Goal: Communication & Community: Share content

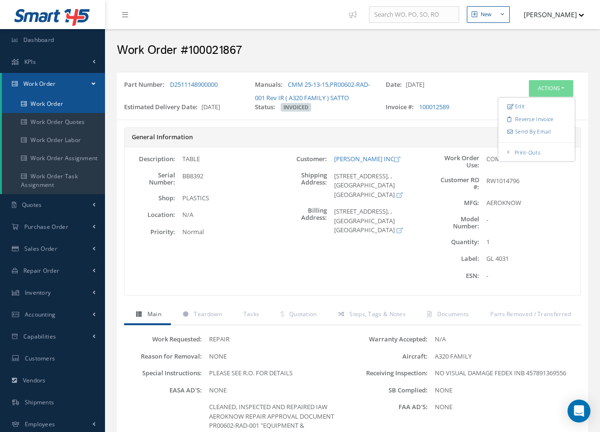
click at [58, 102] on link "Work Order" at bounding box center [53, 104] width 103 height 18
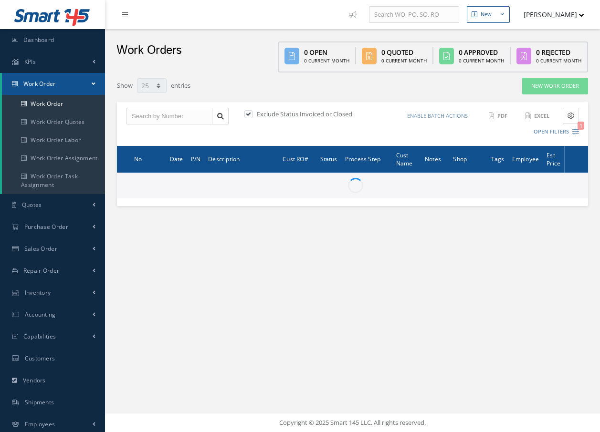
select select "25"
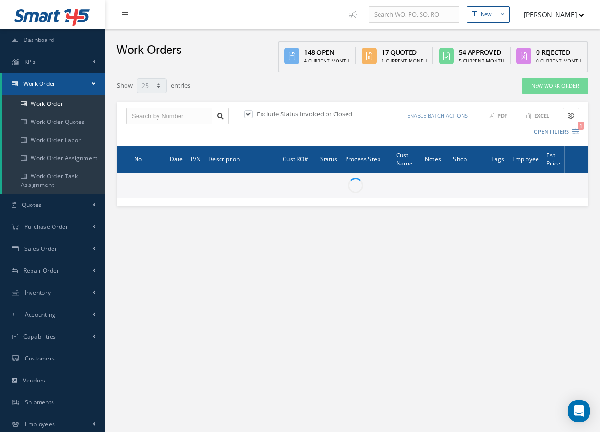
type input "All Work Request"
type input "All Work Performed"
type input "All Status"
type input "WO Part Status"
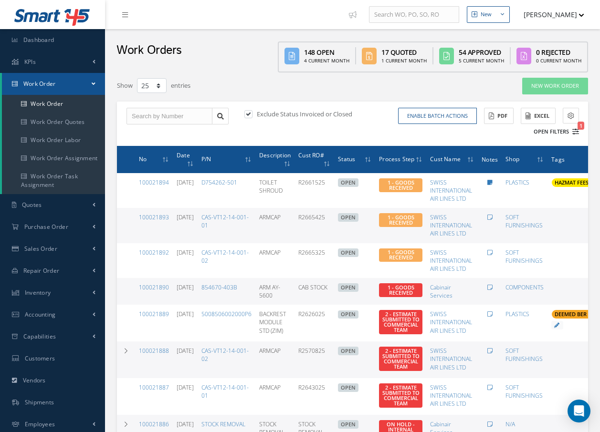
click at [577, 134] on icon "1" at bounding box center [575, 131] width 7 height 7
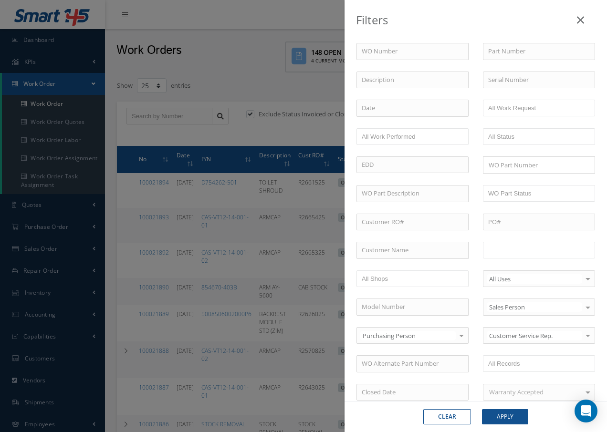
click at [530, 250] on input "text" at bounding box center [518, 250] width 61 height 12
click at [514, 414] on button "Apply" at bounding box center [505, 416] width 46 height 15
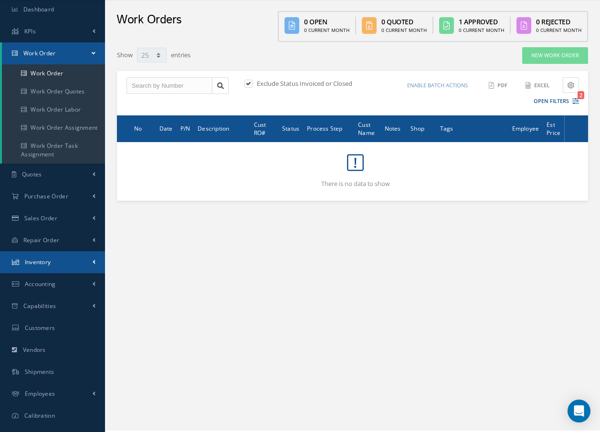
scroll to position [47, 0]
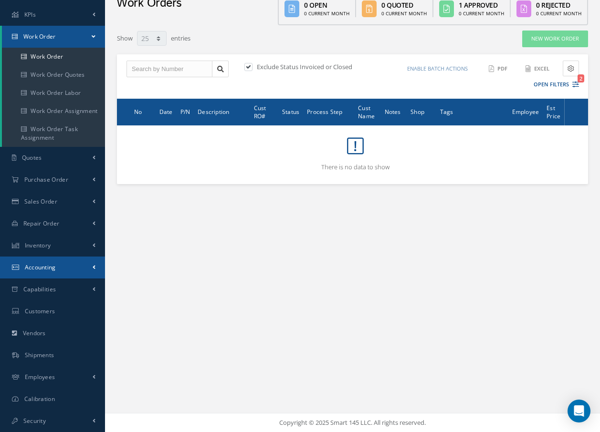
click at [52, 269] on span "Accounting" at bounding box center [40, 267] width 31 height 8
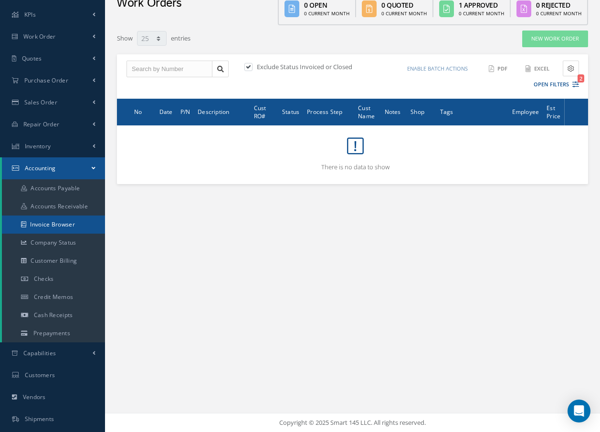
click at [72, 228] on link "Invoice Browser" at bounding box center [53, 225] width 103 height 18
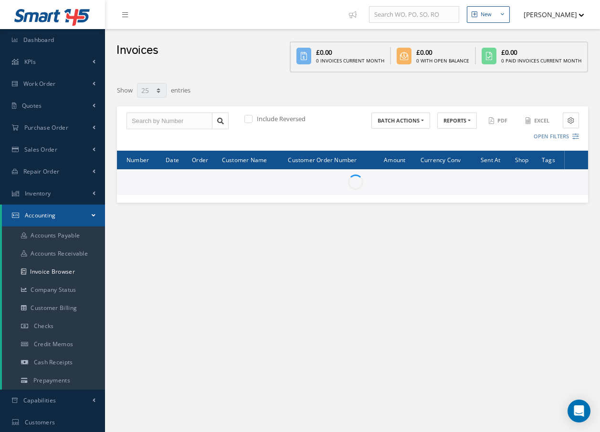
select select "25"
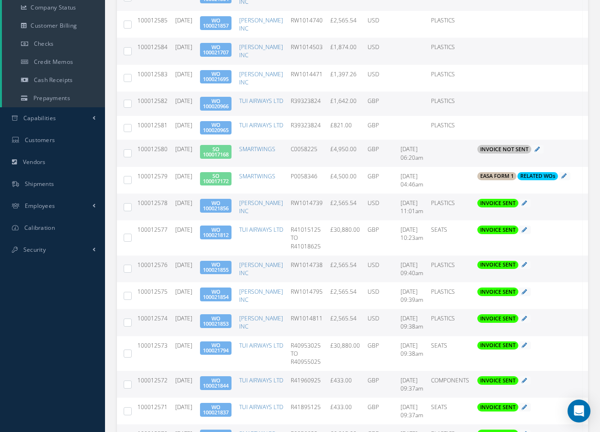
scroll to position [286, 0]
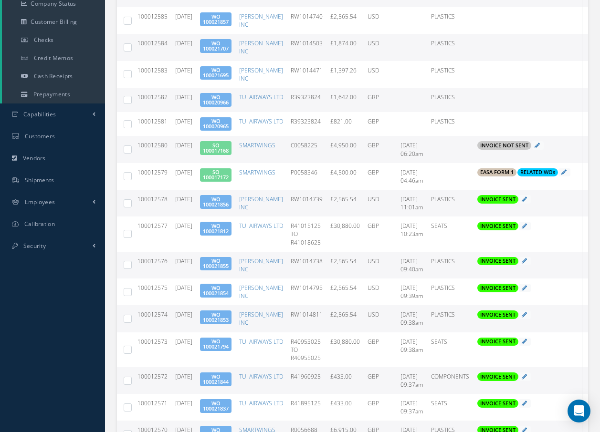
click at [225, 257] on link "WO 100021855" at bounding box center [216, 263] width 26 height 12
click at [217, 196] on link "WO 100021856" at bounding box center [216, 202] width 26 height 12
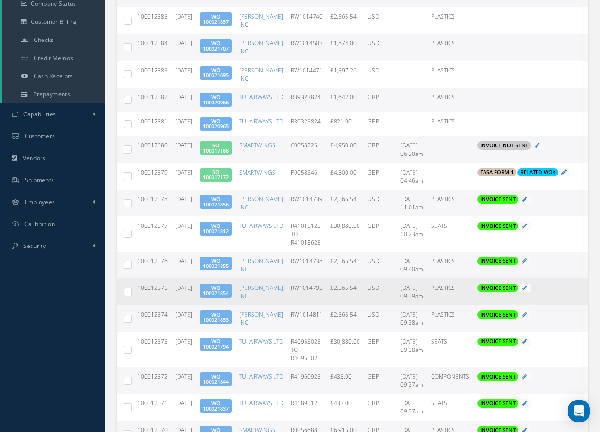
click at [228, 284] on link "WO 100021854" at bounding box center [216, 290] width 26 height 12
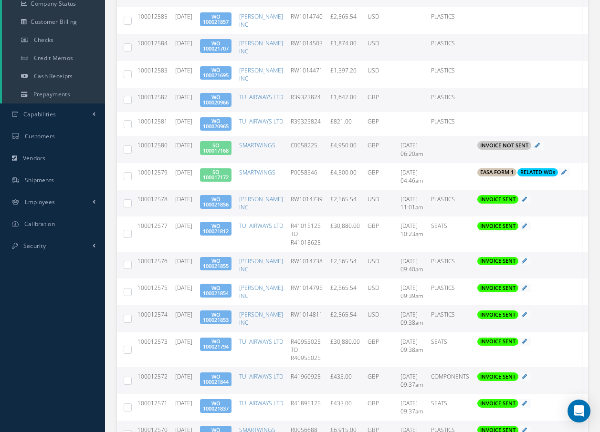
click at [228, 311] on link "WO 100021853" at bounding box center [216, 317] width 26 height 12
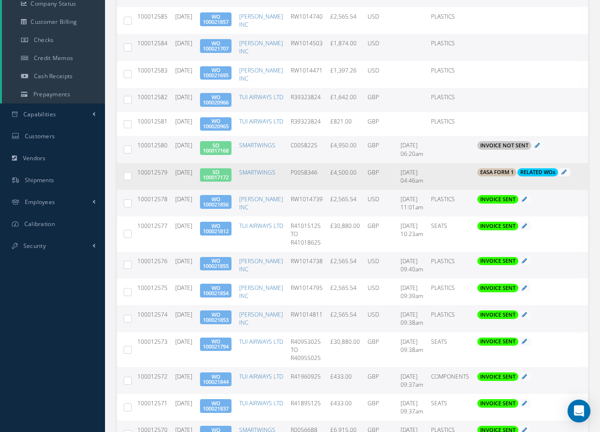
click at [228, 168] on link "SO 100017172" at bounding box center [216, 174] width 26 height 12
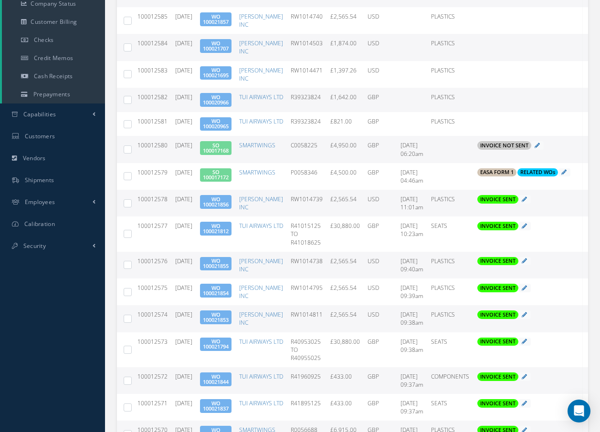
click at [225, 142] on link "SO 100017168" at bounding box center [216, 148] width 26 height 12
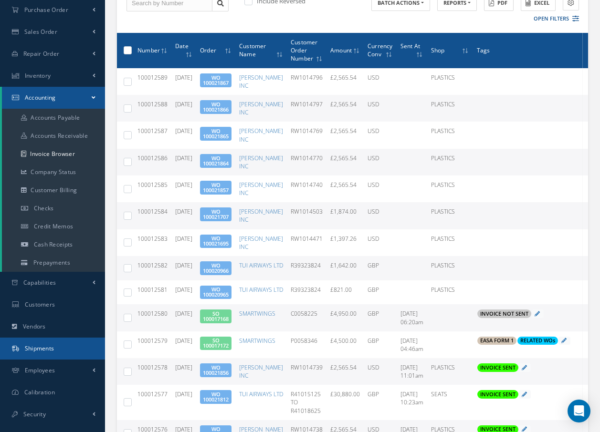
scroll to position [95, 0]
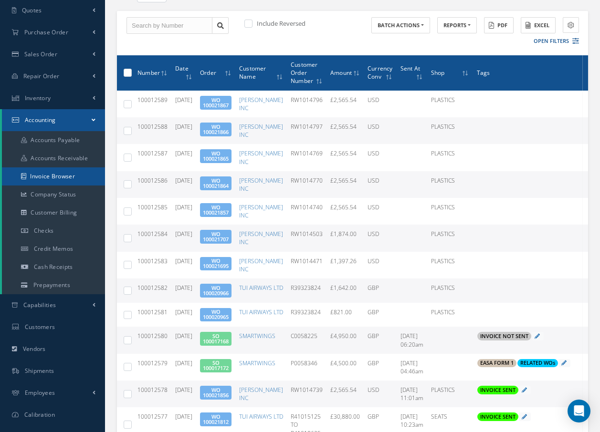
click at [69, 177] on link "Invoice Browser" at bounding box center [53, 176] width 103 height 18
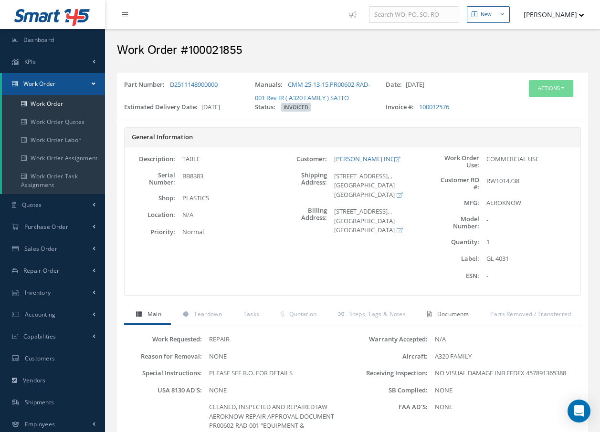
click at [453, 311] on span "Documents" at bounding box center [453, 314] width 32 height 8
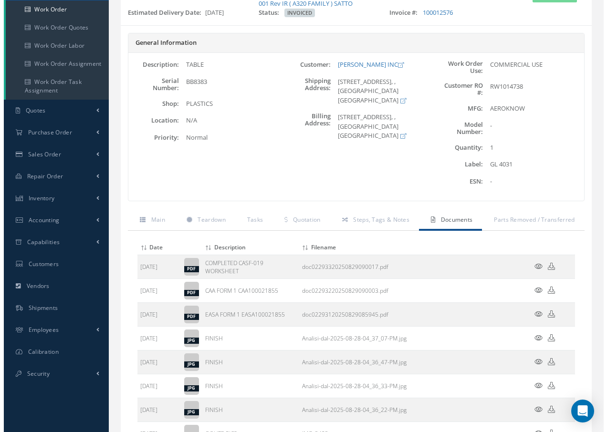
scroll to position [95, 0]
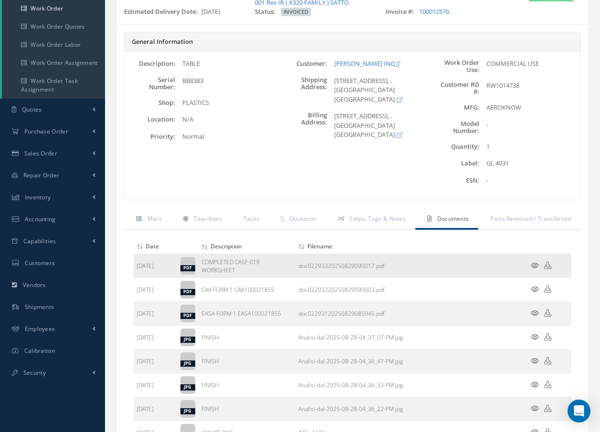
click at [534, 264] on icon at bounding box center [534, 265] width 8 height 7
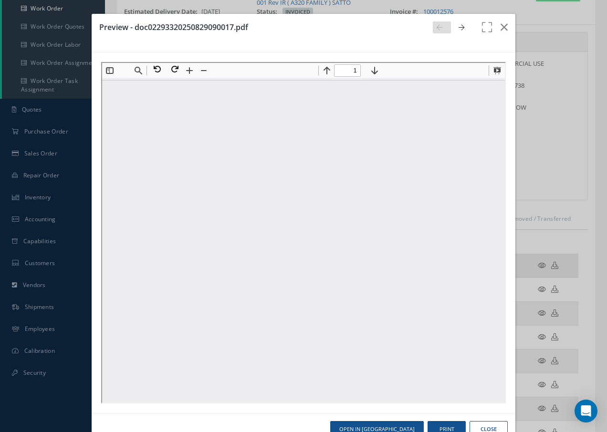
scroll to position [0, 0]
type input "2"
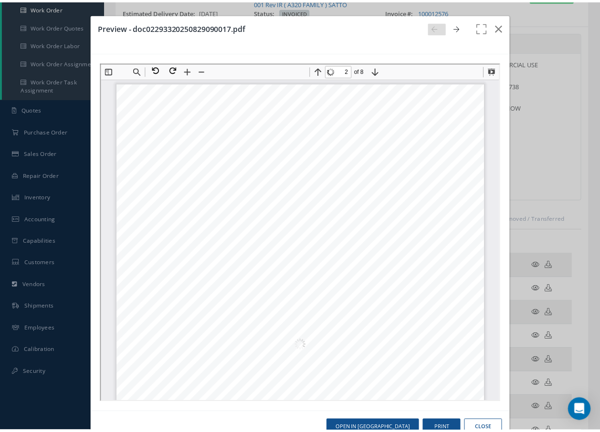
scroll to position [620, 0]
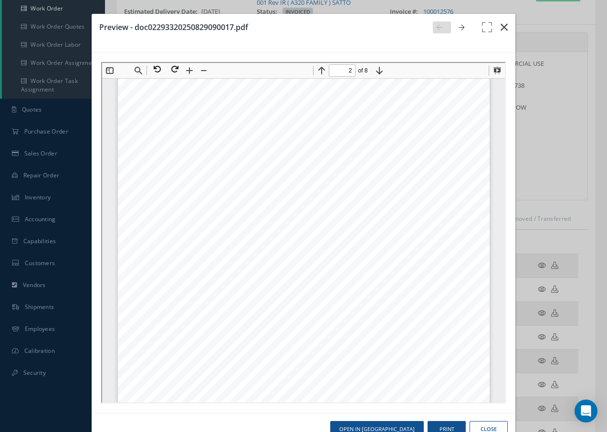
click at [500, 25] on icon "button" at bounding box center [503, 26] width 7 height 11
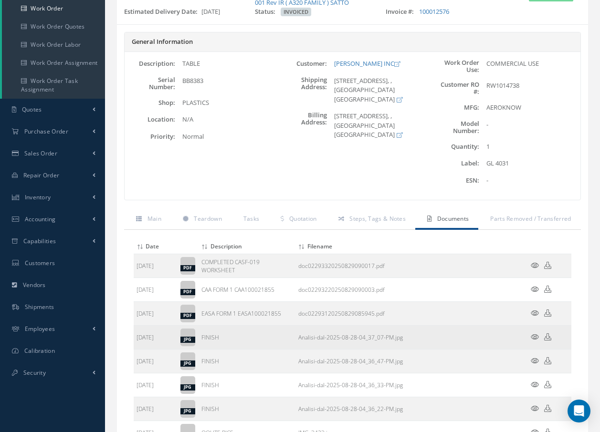
click at [537, 334] on icon at bounding box center [534, 336] width 8 height 7
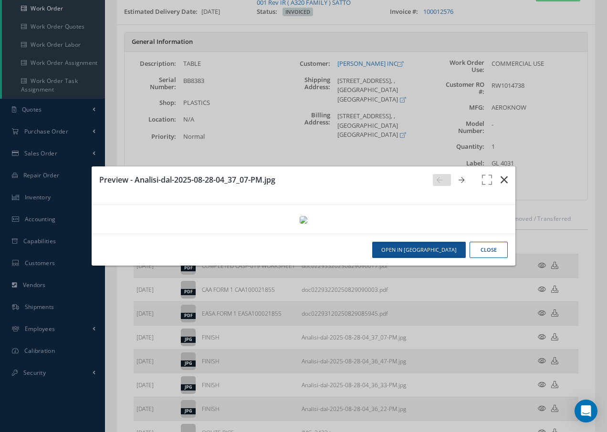
click at [505, 174] on icon "button" at bounding box center [503, 179] width 7 height 11
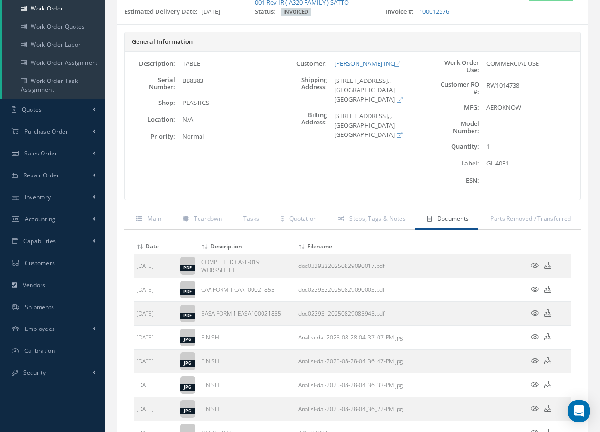
scroll to position [0, 0]
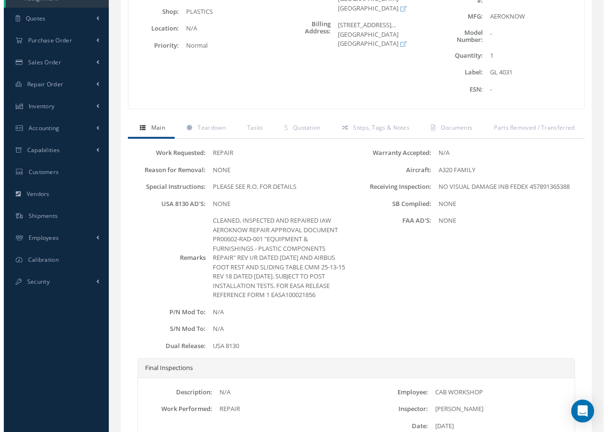
scroll to position [95, 0]
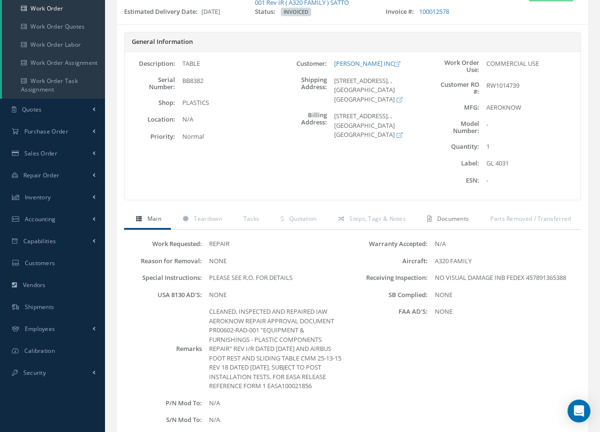
click at [462, 219] on span "Documents" at bounding box center [453, 219] width 32 height 8
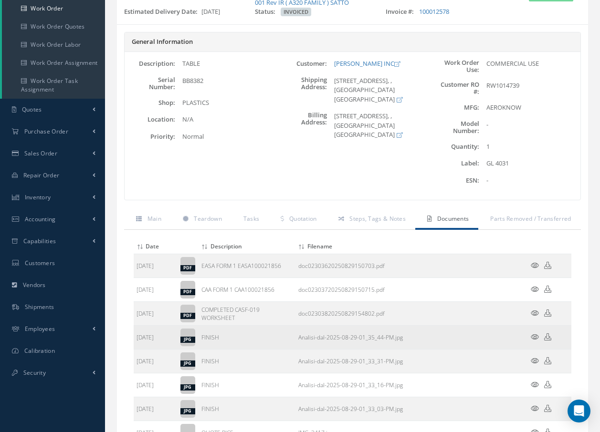
click at [534, 335] on icon at bounding box center [534, 336] width 8 height 7
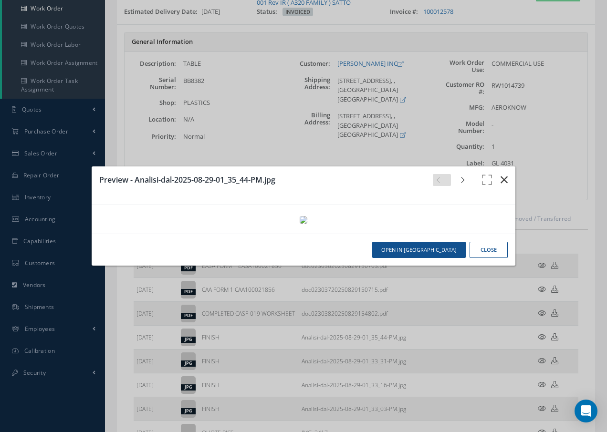
click at [504, 174] on icon "button" at bounding box center [503, 179] width 7 height 11
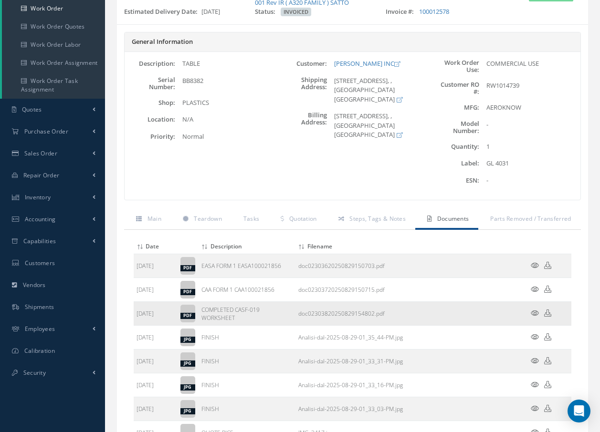
click at [535, 313] on icon at bounding box center [534, 313] width 8 height 7
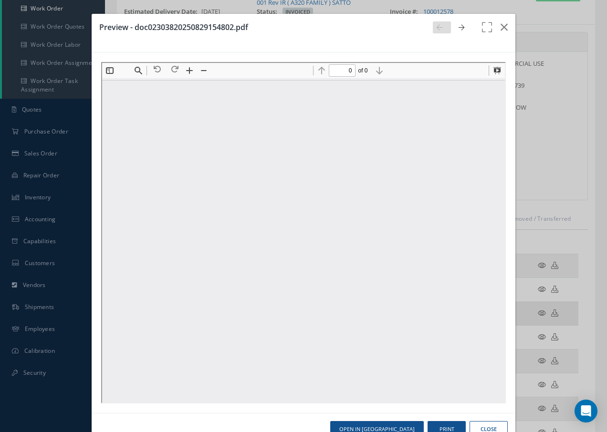
scroll to position [0, 0]
type input "1"
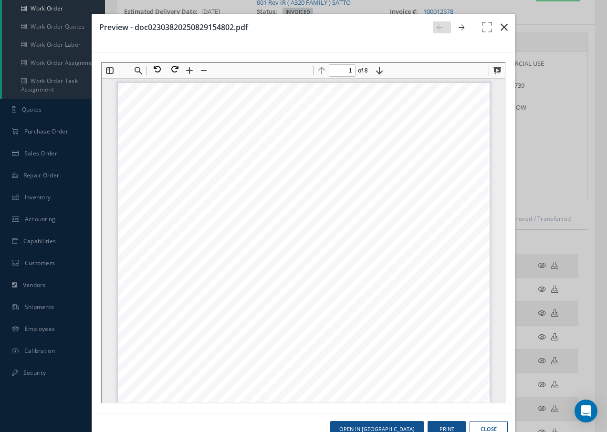
click at [500, 29] on icon "button" at bounding box center [503, 26] width 7 height 11
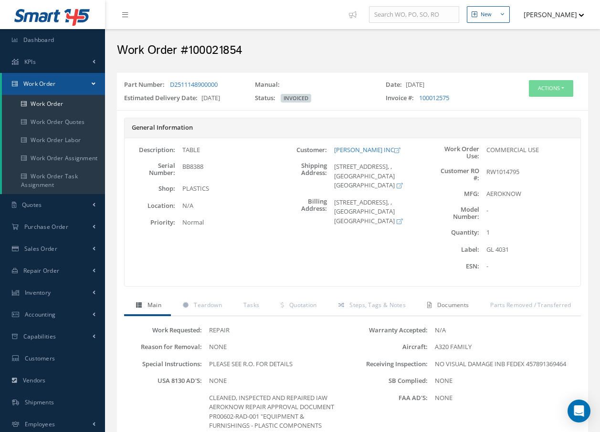
click at [454, 305] on span "Documents" at bounding box center [453, 305] width 32 height 8
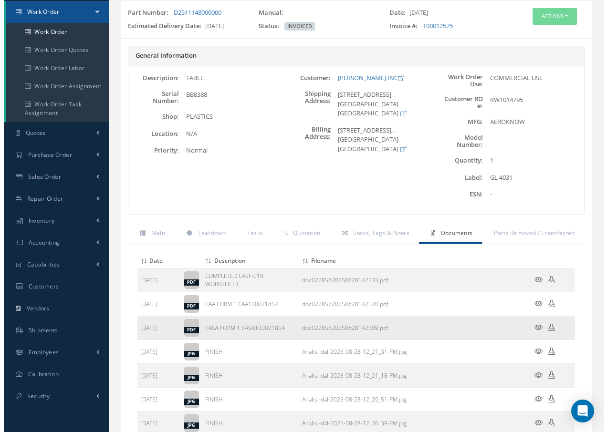
scroll to position [95, 0]
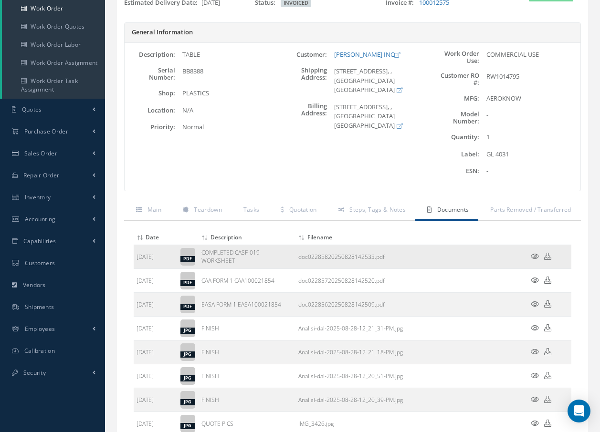
click at [531, 257] on icon at bounding box center [534, 256] width 8 height 7
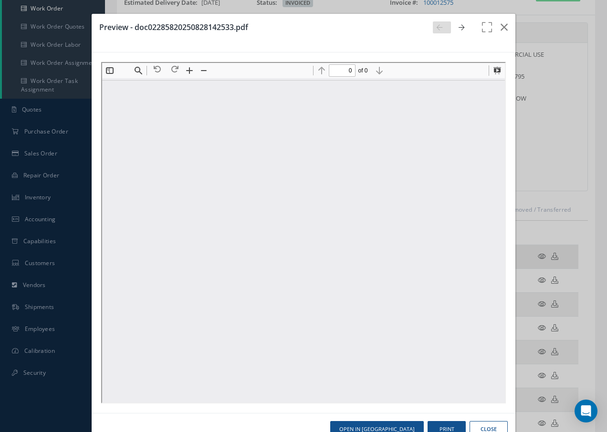
scroll to position [0, 0]
type input "2"
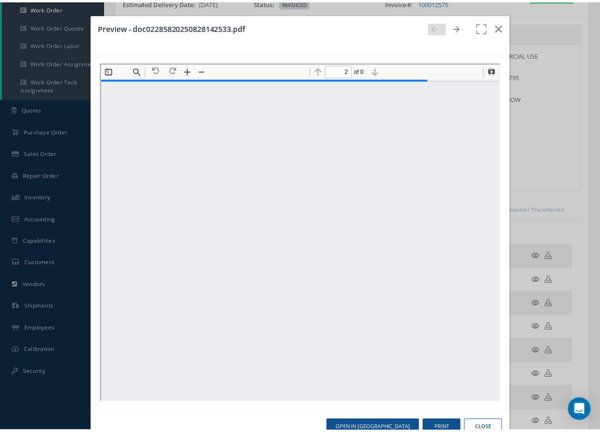
scroll to position [768, 0]
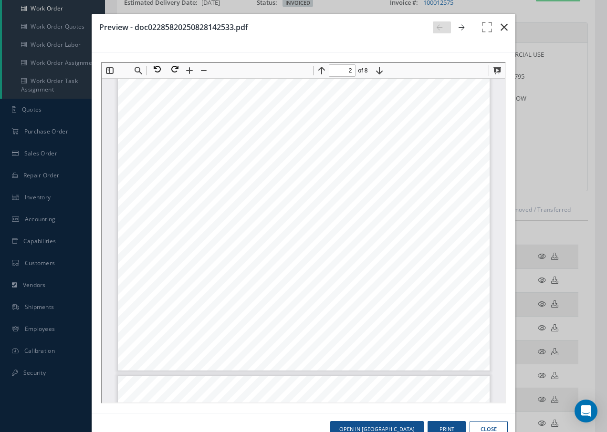
click at [500, 27] on icon "button" at bounding box center [503, 26] width 7 height 11
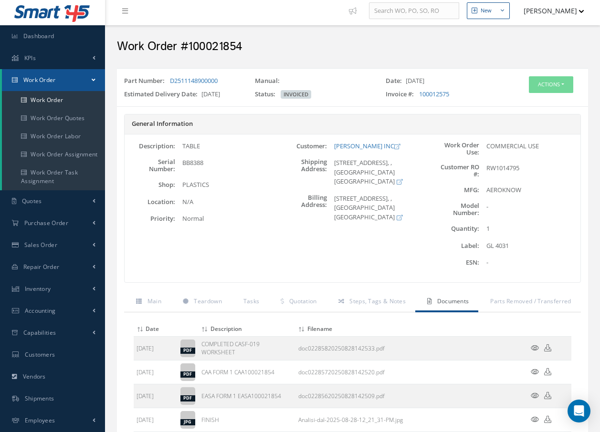
scroll to position [0, 0]
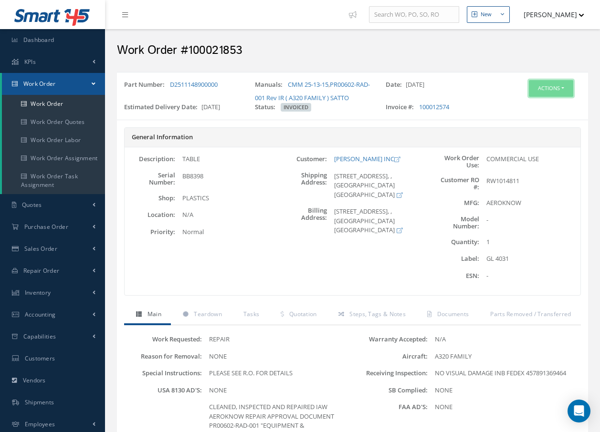
click at [550, 86] on button "Actions" at bounding box center [550, 88] width 44 height 17
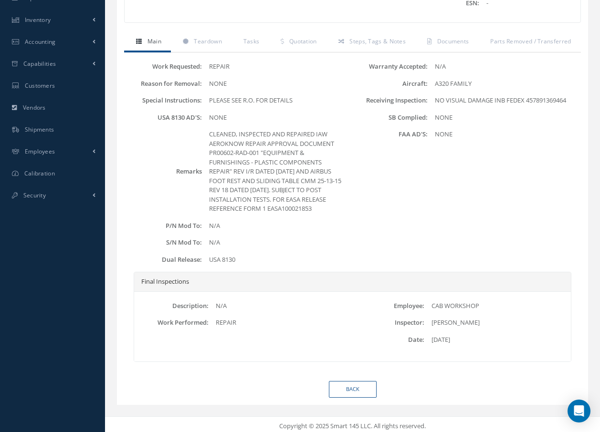
scroll to position [277, 0]
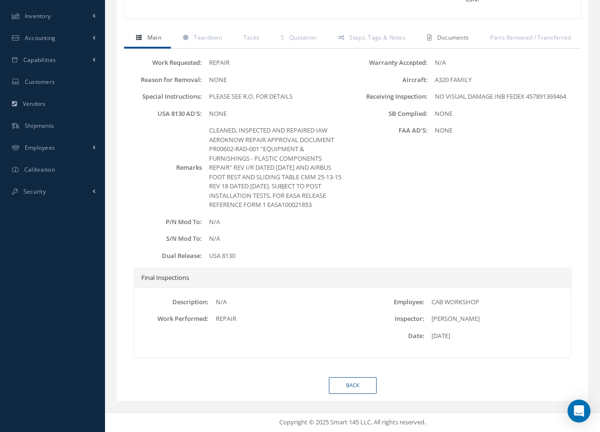
click at [458, 36] on span "Documents" at bounding box center [453, 37] width 32 height 8
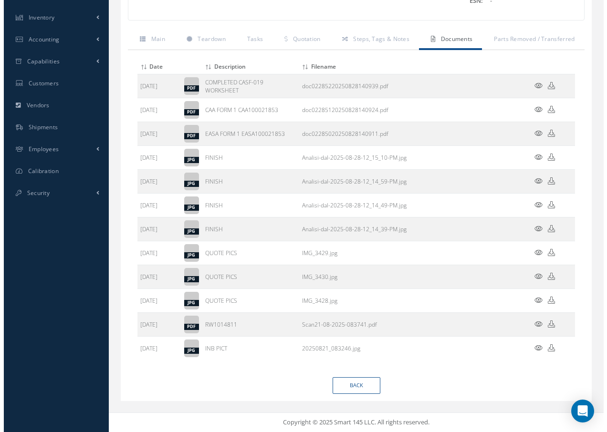
scroll to position [275, 0]
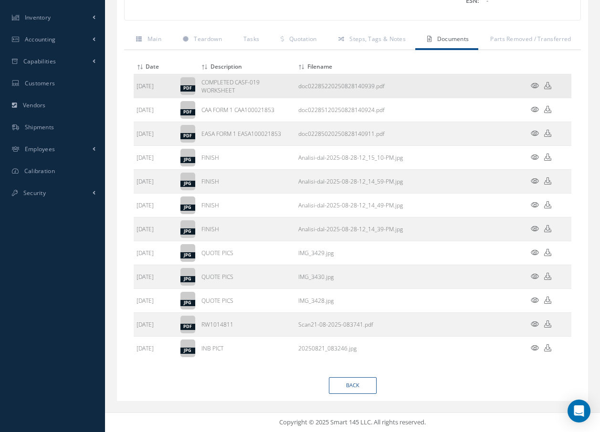
click at [531, 87] on icon at bounding box center [534, 85] width 8 height 7
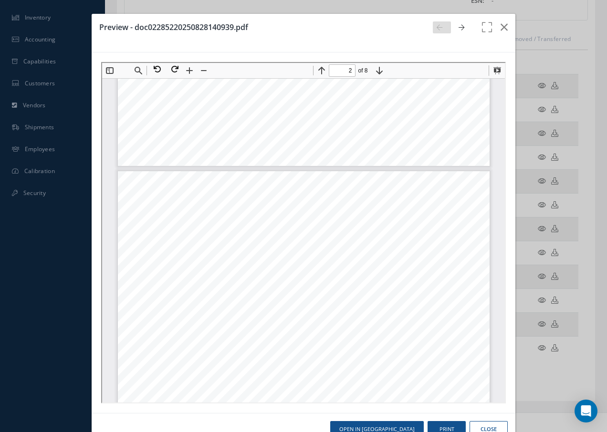
scroll to position [434, 0]
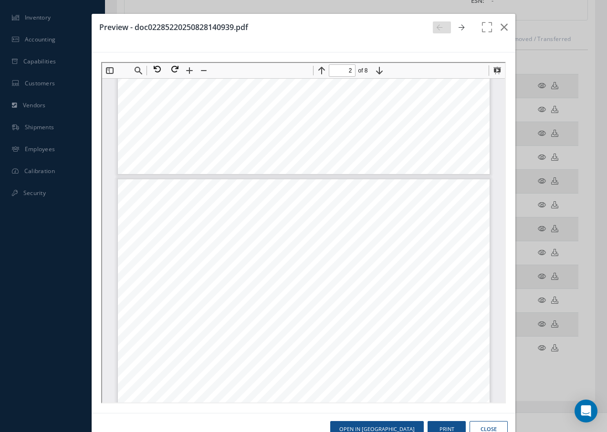
type input "1"
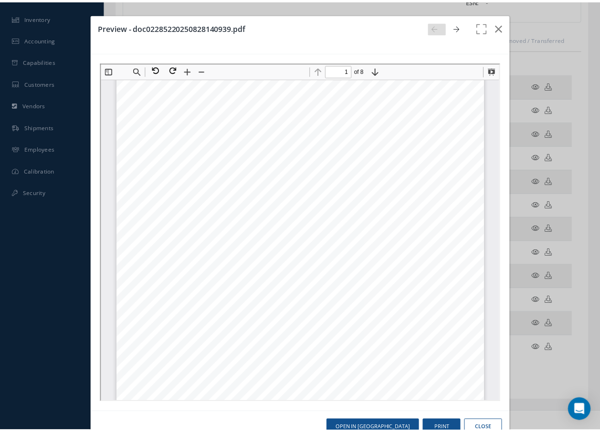
scroll to position [52, 0]
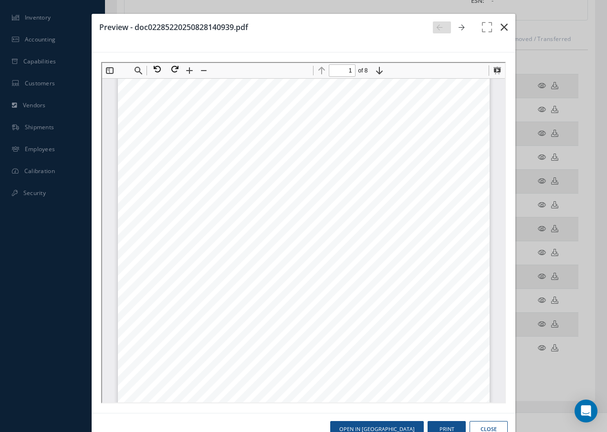
click at [500, 26] on icon "button" at bounding box center [503, 26] width 7 height 11
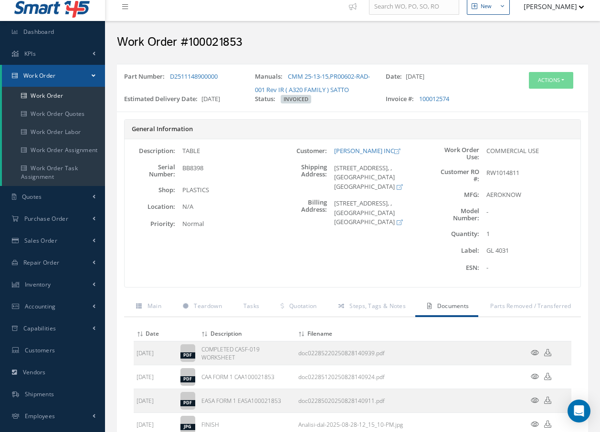
scroll to position [0, 0]
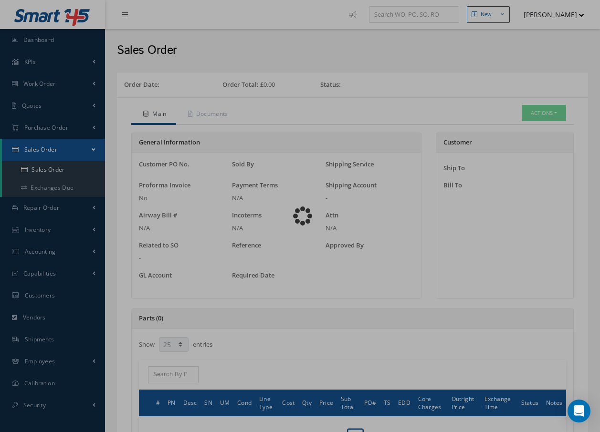
select select "25"
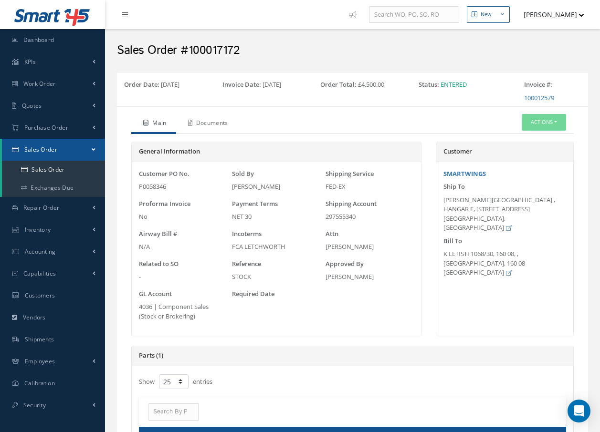
click at [210, 125] on link "Documents" at bounding box center [207, 124] width 62 height 20
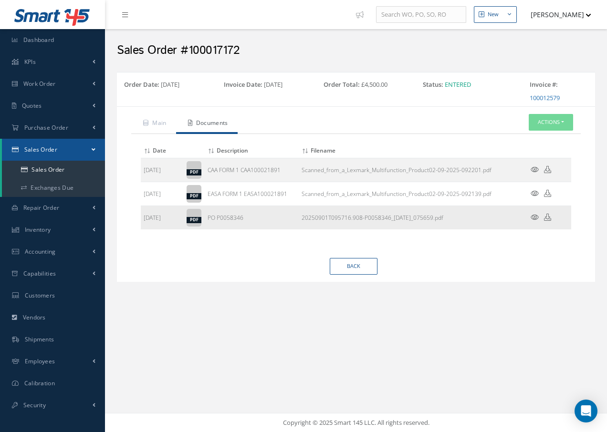
click at [532, 218] on icon at bounding box center [534, 217] width 8 height 7
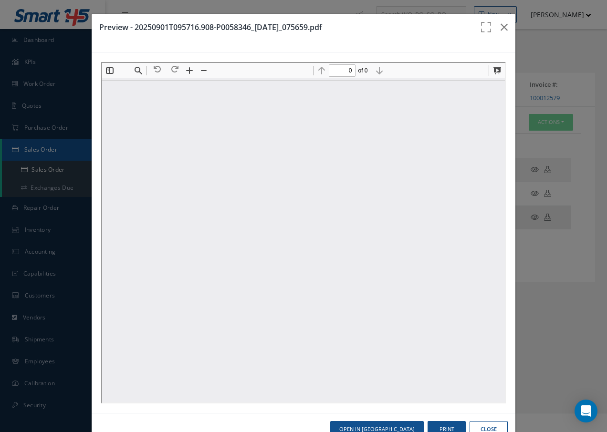
type input "1"
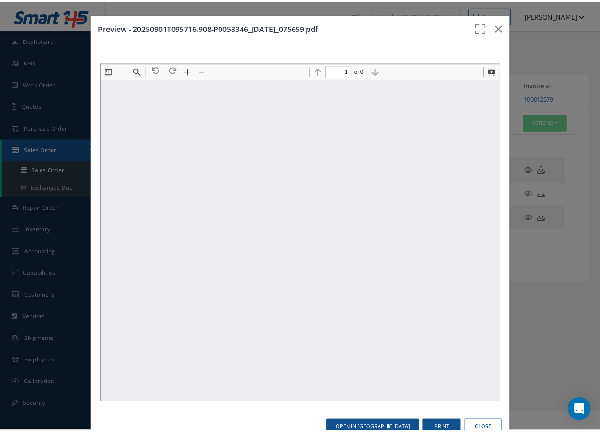
scroll to position [5, 0]
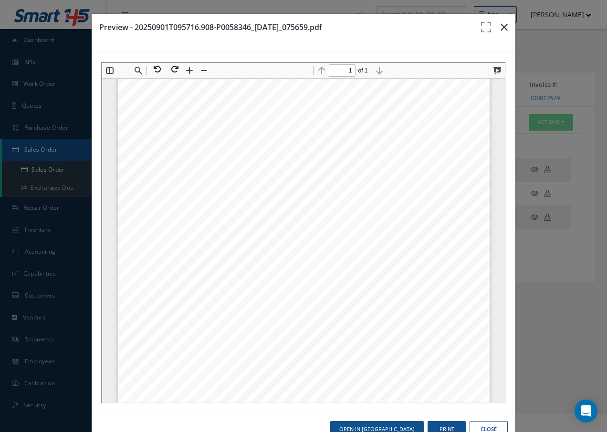
click at [500, 26] on icon "button" at bounding box center [503, 26] width 7 height 11
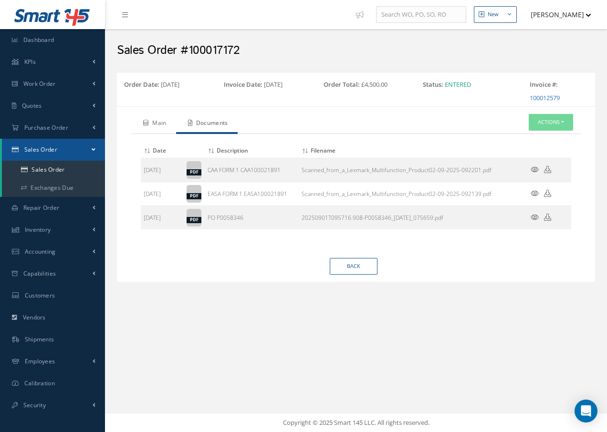
click at [158, 121] on link "Main" at bounding box center [153, 124] width 45 height 20
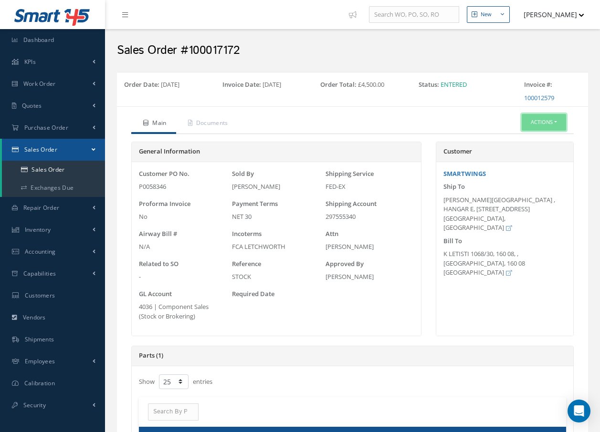
click at [544, 121] on button "Actions" at bounding box center [543, 122] width 44 height 17
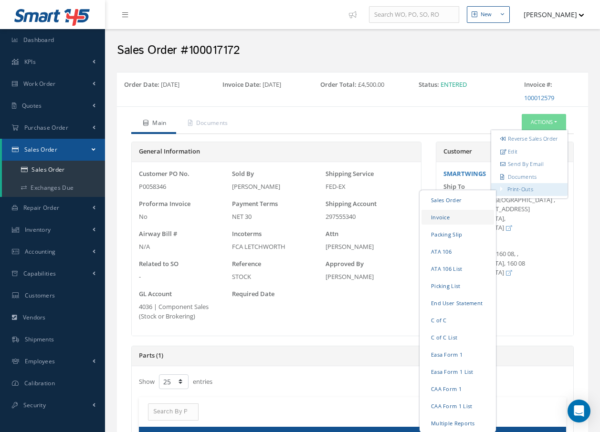
click at [443, 225] on link "Invoice" at bounding box center [457, 217] width 72 height 15
click at [451, 242] on link "Packing Slip" at bounding box center [457, 234] width 72 height 15
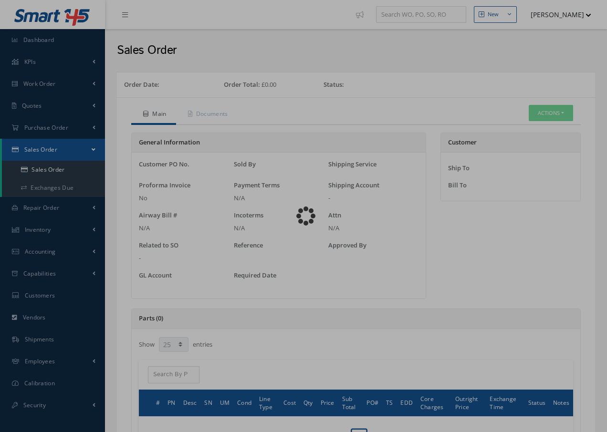
select select "25"
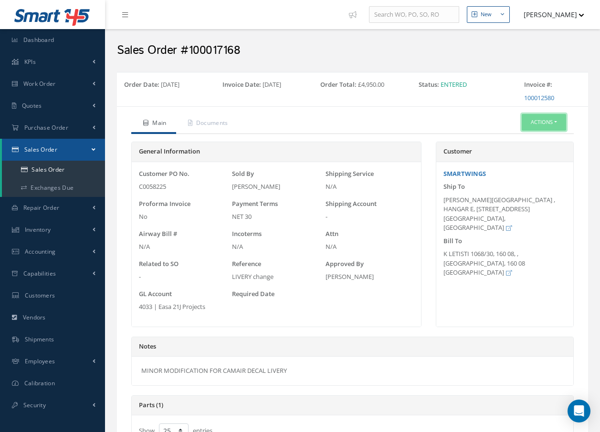
click at [540, 122] on button "Actions" at bounding box center [543, 122] width 44 height 17
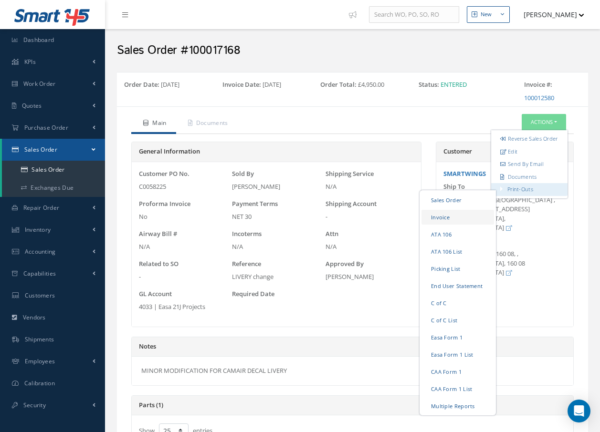
click at [440, 225] on link "Invoice" at bounding box center [457, 217] width 72 height 15
click at [455, 276] on link "Picking List" at bounding box center [457, 268] width 72 height 15
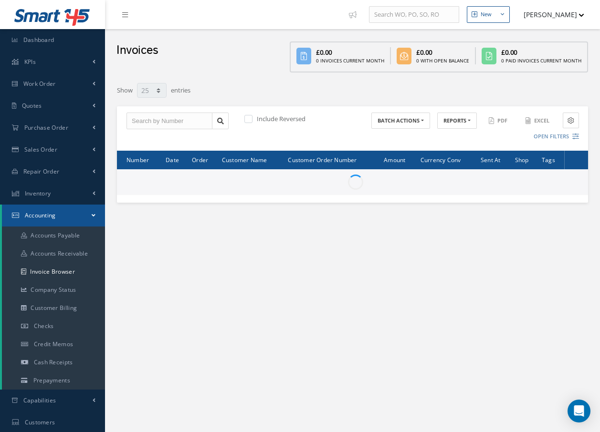
select select "25"
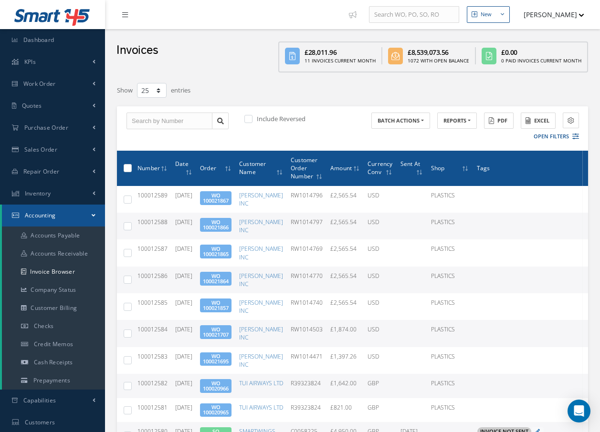
click at [127, 16] on icon at bounding box center [125, 14] width 6 height 7
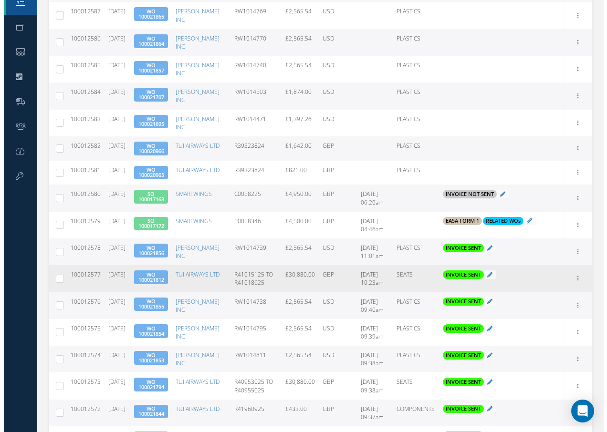
scroll to position [238, 0]
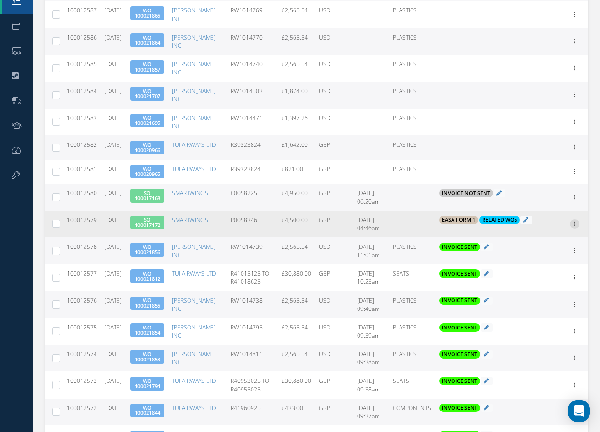
click at [574, 219] on icon at bounding box center [574, 223] width 10 height 8
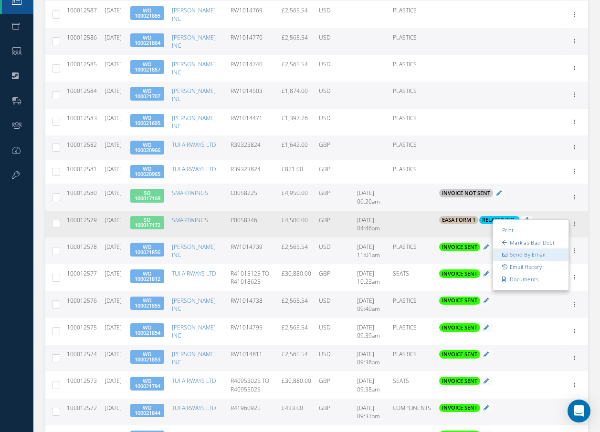
click at [548, 248] on link "Send By Email" at bounding box center [530, 254] width 75 height 12
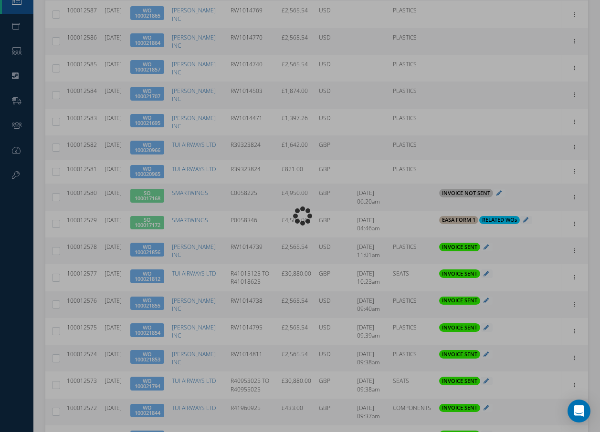
type input "INVOICE - Sales Order 100017172 for SMARTWINGS, PO: P0058346"
type textarea "Dear Accounts, Please find the attached invoice for your recent order P0058346,…"
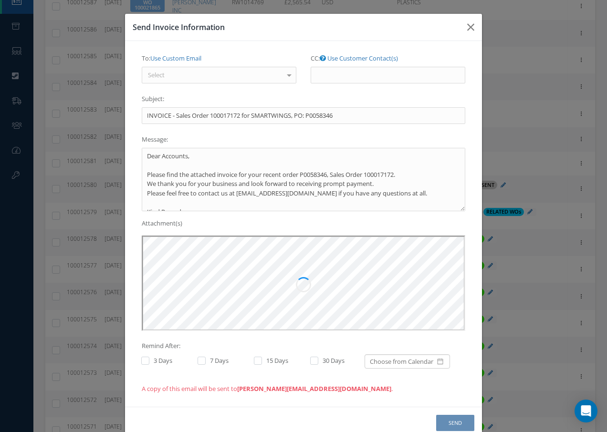
scroll to position [0, 0]
click at [239, 73] on div "Select" at bounding box center [219, 75] width 155 height 17
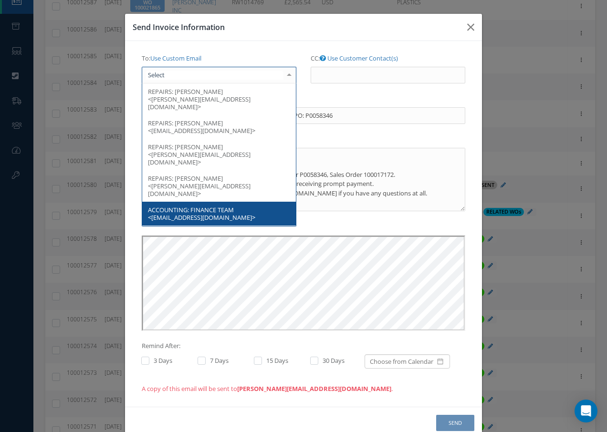
click at [220, 206] on span "FINANCE TEAM <finance@smartwings.com>" at bounding box center [201, 214] width 107 height 16
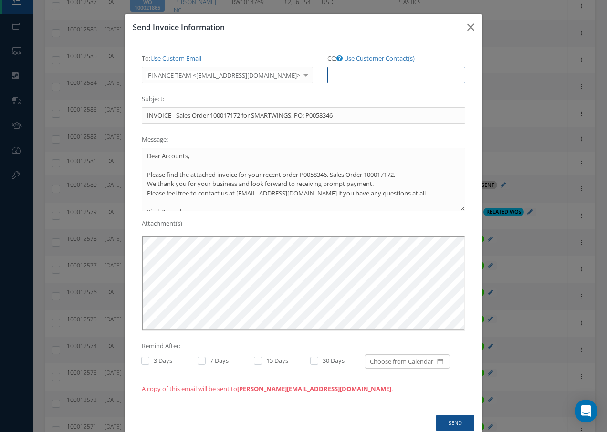
click at [338, 80] on input "CC: Use Customer Contact(s)" at bounding box center [396, 75] width 138 height 17
click at [339, 76] on input "CC: Use Customer Contact(s)" at bounding box center [396, 75] width 138 height 17
paste input "Accounts@cab.aero"
type input "Accounts@cab.aero"
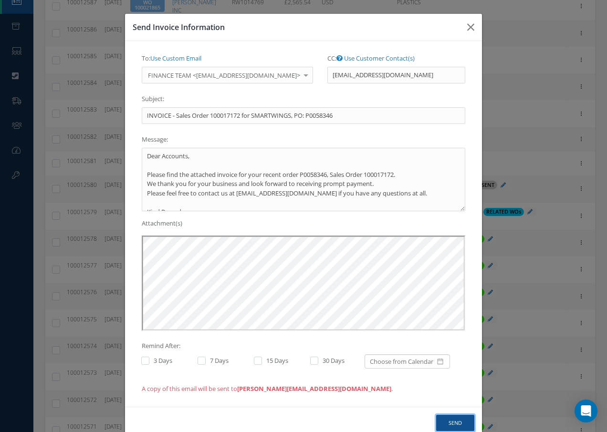
click at [457, 423] on button "Send" at bounding box center [455, 423] width 38 height 17
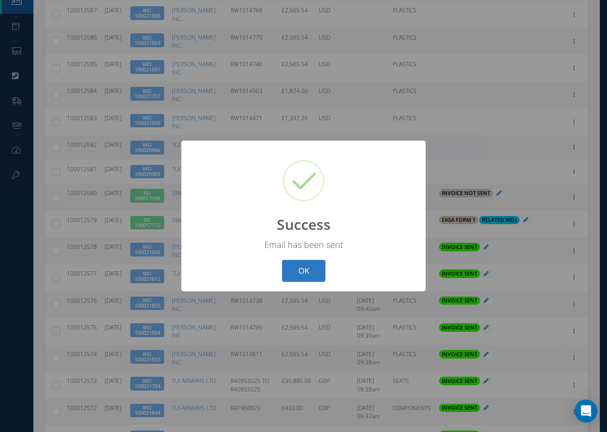
click at [303, 270] on button "OK" at bounding box center [303, 271] width 43 height 22
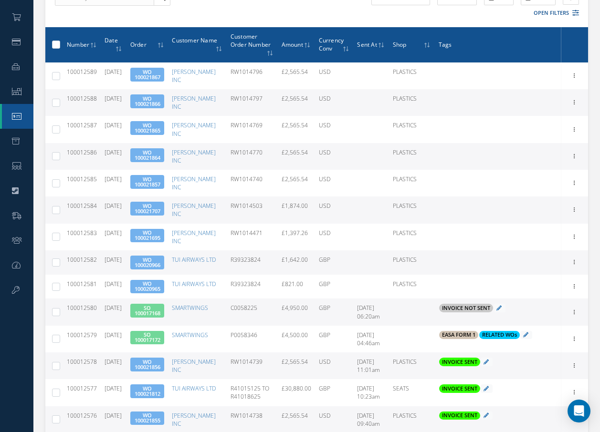
scroll to position [191, 0]
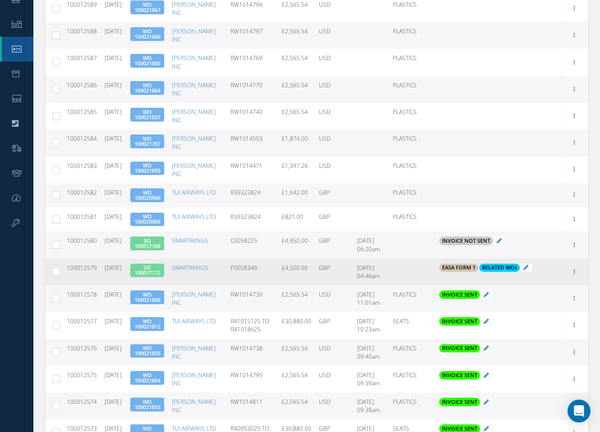
click at [528, 265] on icon at bounding box center [525, 267] width 5 height 5
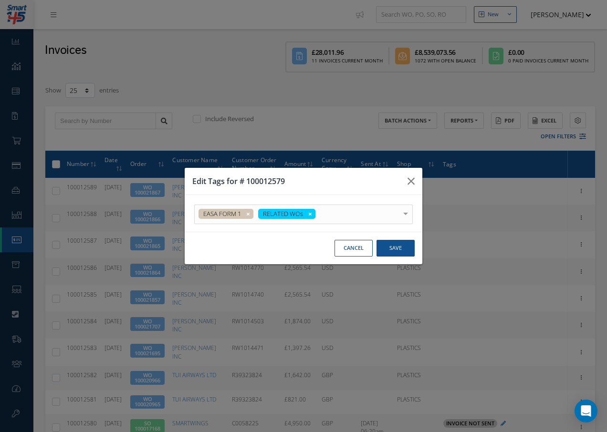
click at [404, 213] on div at bounding box center [405, 213] width 13 height 16
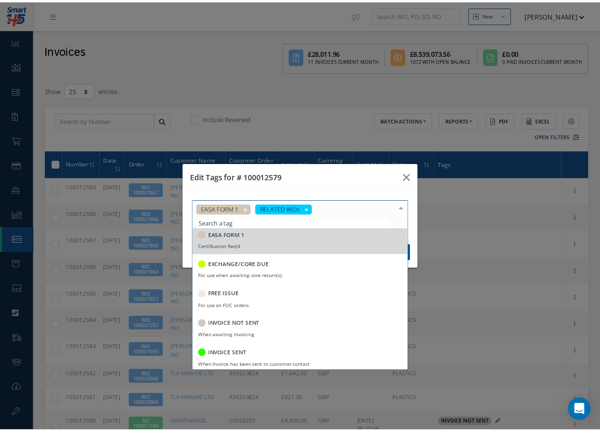
scroll to position [95, 0]
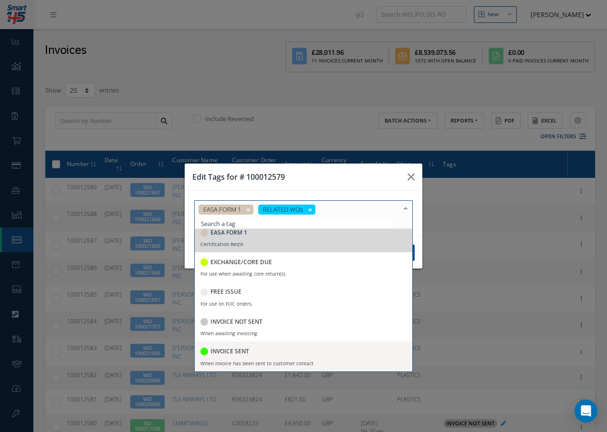
click at [231, 349] on h5 "INVOICE SENT" at bounding box center [229, 351] width 39 height 7
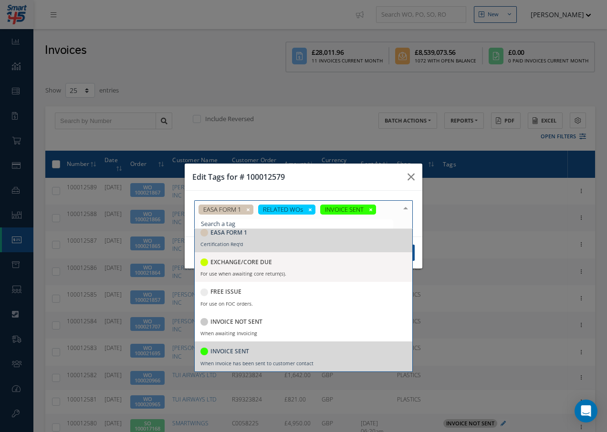
click at [404, 207] on div at bounding box center [405, 209] width 13 height 16
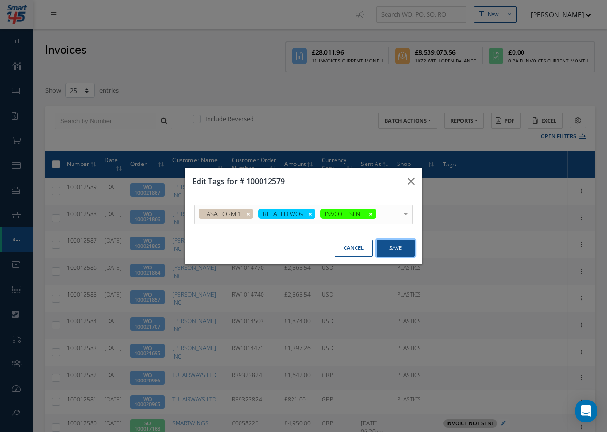
click at [392, 246] on button "Save" at bounding box center [395, 248] width 38 height 17
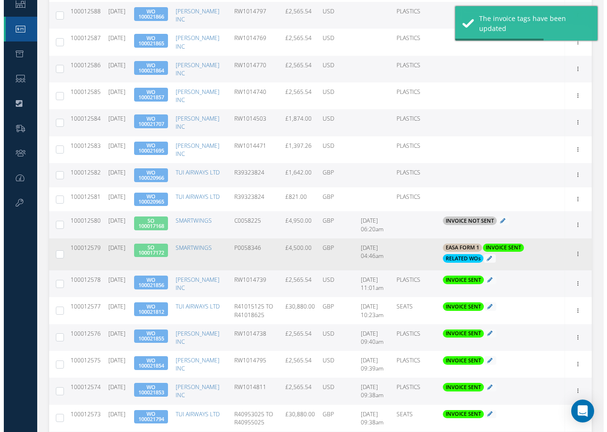
scroll to position [238, 0]
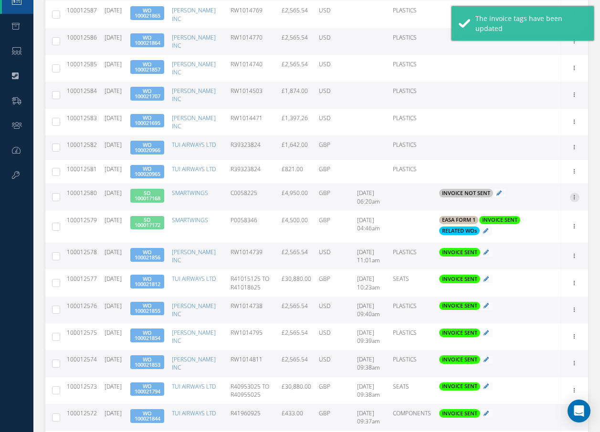
click at [574, 193] on icon at bounding box center [574, 197] width 10 height 8
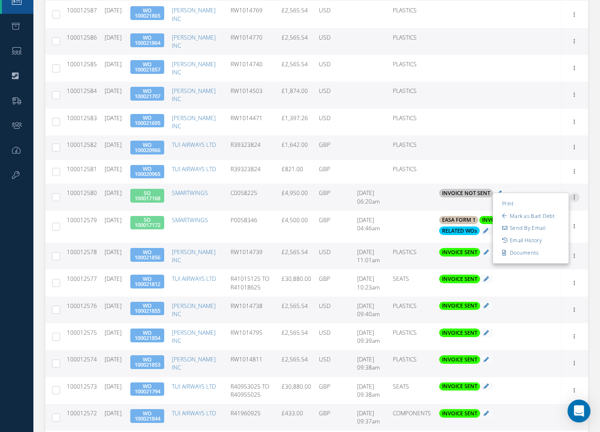
click at [576, 193] on icon at bounding box center [574, 197] width 10 height 8
click at [575, 193] on icon at bounding box center [574, 197] width 10 height 8
click at [537, 222] on link "Send By Email" at bounding box center [530, 228] width 75 height 12
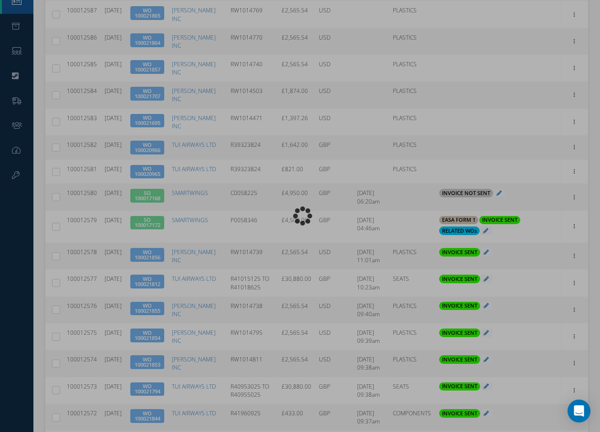
type input "INVOICE - Sales Order 100017168 for SMARTWINGS, PO: C0058225"
type textarea "Dear Accounts, Please find the attached invoice for your recent order C0058225,…"
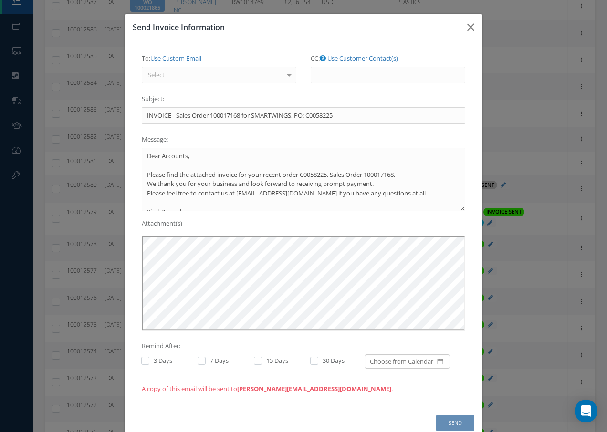
scroll to position [0, 0]
click at [217, 77] on div "Select" at bounding box center [219, 75] width 155 height 17
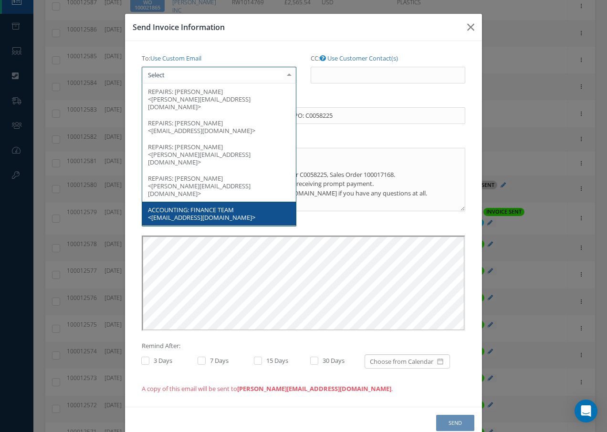
click at [177, 206] on span "ACCOUNTING:" at bounding box center [168, 210] width 41 height 9
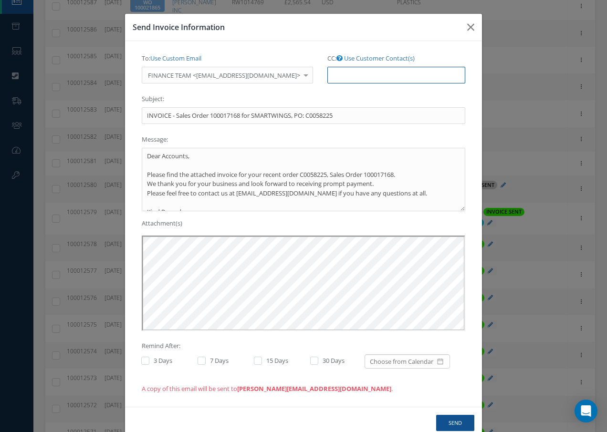
click at [327, 76] on input "CC: Use Customer Contact(s)" at bounding box center [396, 75] width 138 height 17
paste input "Accounts@cab.aero"
type input "Accounts@cab.aero"
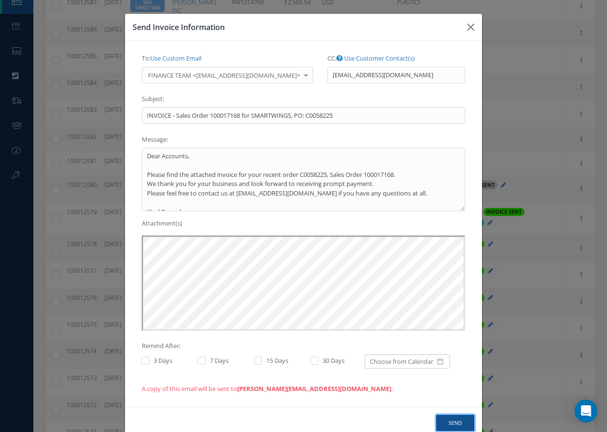
click at [455, 425] on button "Send" at bounding box center [455, 423] width 38 height 17
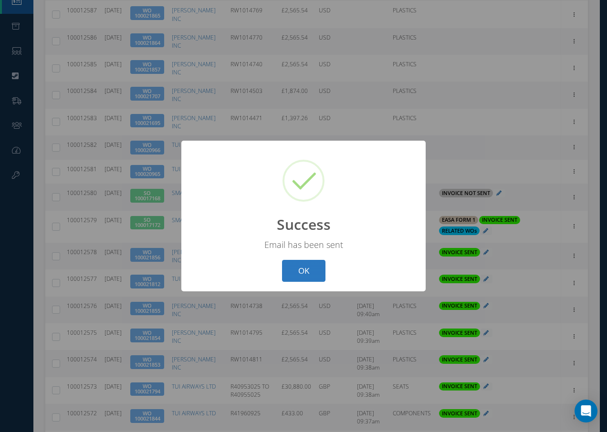
click at [304, 272] on button "OK" at bounding box center [303, 271] width 43 height 22
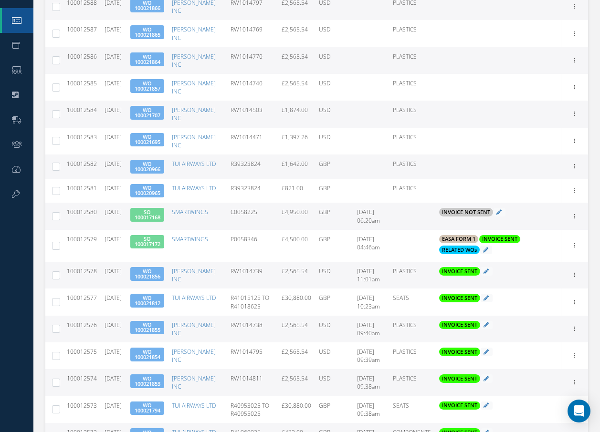
scroll to position [238, 0]
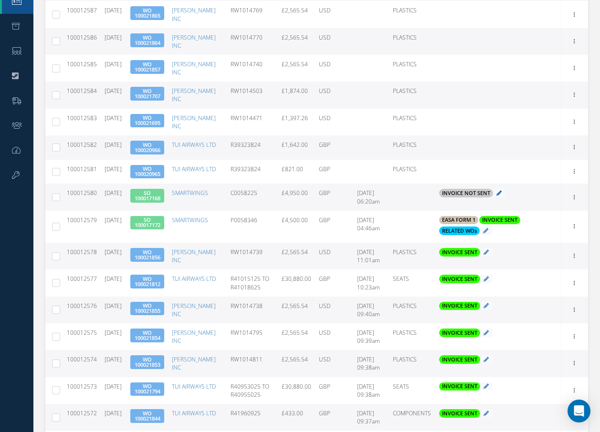
click at [501, 190] on icon at bounding box center [498, 192] width 5 height 5
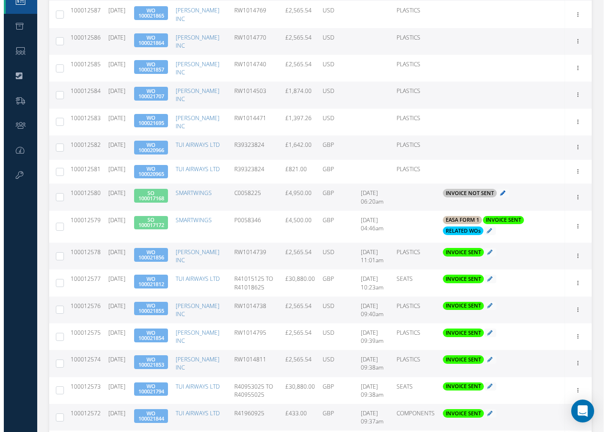
scroll to position [0, 0]
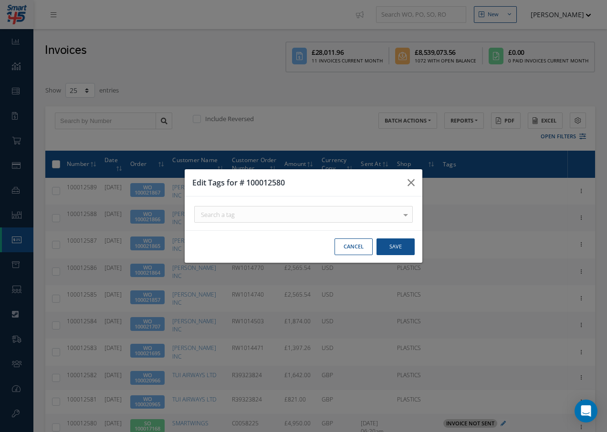
click at [286, 213] on div "Search a tag" at bounding box center [303, 214] width 218 height 17
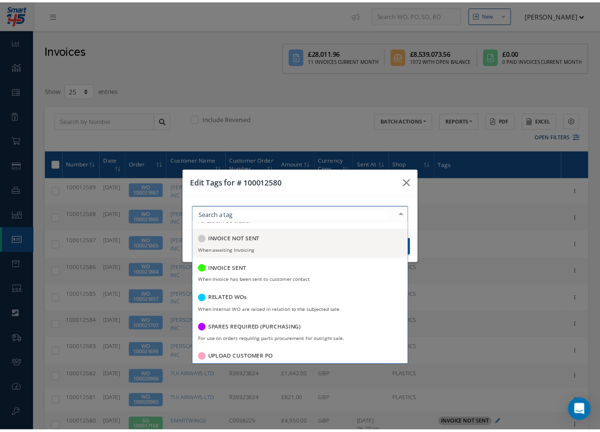
scroll to position [185, 0]
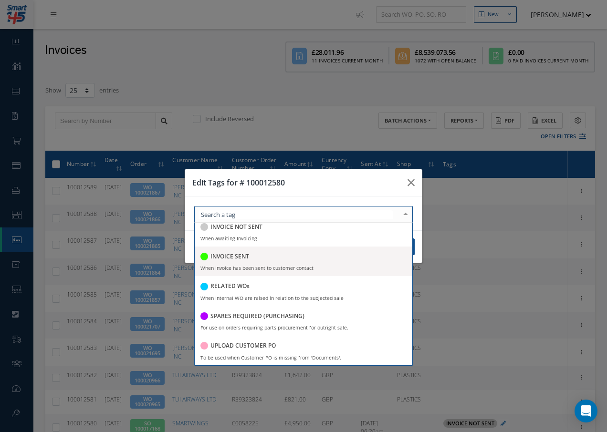
click at [234, 259] on h5 "INVOICE SENT" at bounding box center [229, 256] width 39 height 7
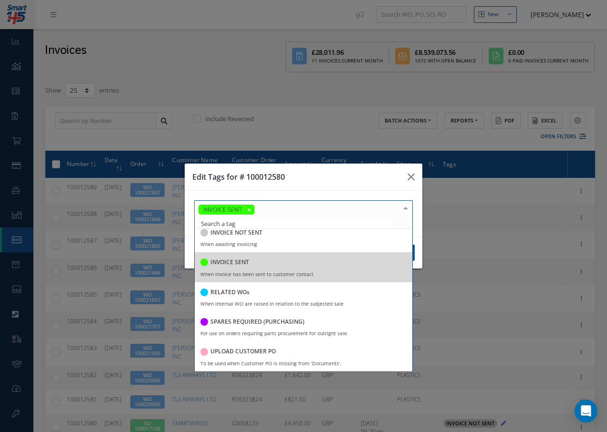
click at [234, 259] on h5 "INVOICE SENT" at bounding box center [229, 262] width 39 height 7
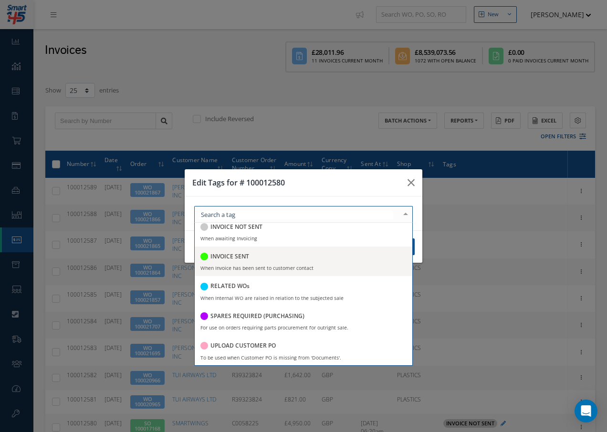
click at [233, 259] on h5 "INVOICE SENT" at bounding box center [229, 256] width 39 height 7
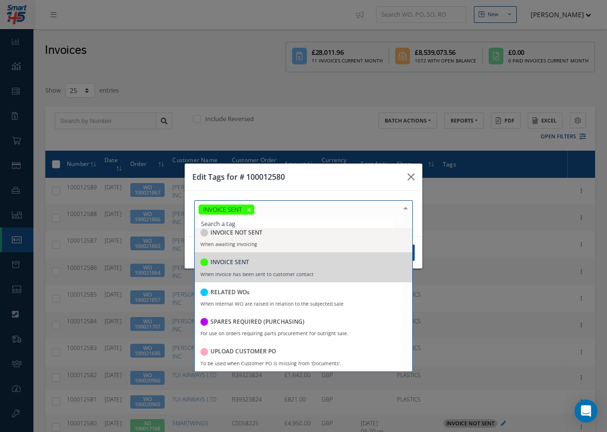
click at [406, 207] on div at bounding box center [405, 209] width 13 height 16
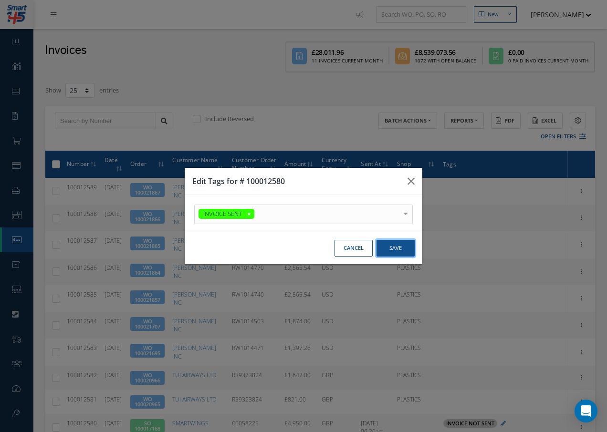
click at [396, 250] on button "Save" at bounding box center [395, 248] width 38 height 17
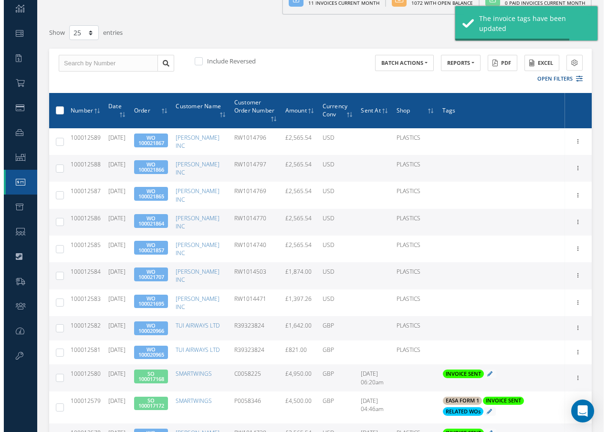
scroll to position [191, 0]
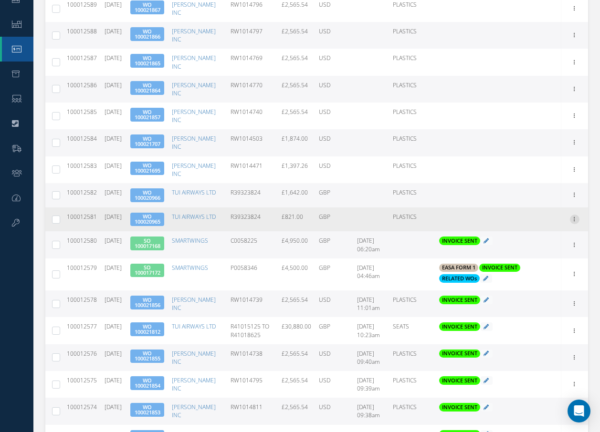
click at [572, 215] on icon at bounding box center [574, 219] width 10 height 8
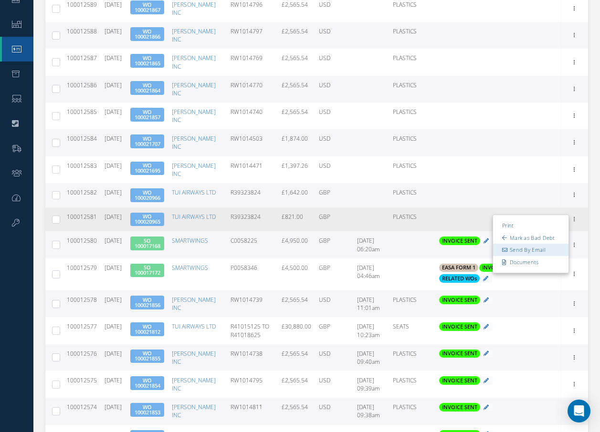
click at [542, 244] on link "Send By Email" at bounding box center [530, 250] width 75 height 12
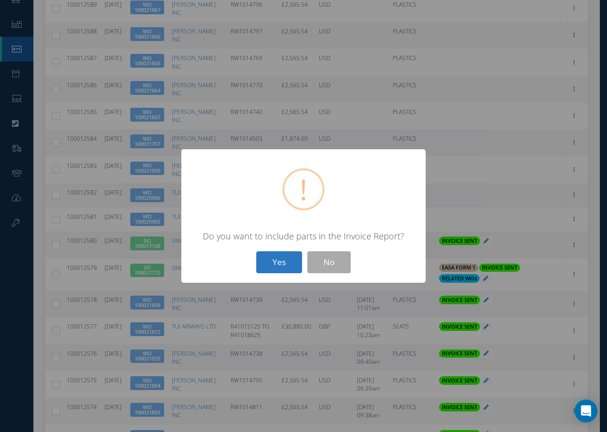
click at [286, 262] on button "Yes" at bounding box center [279, 262] width 46 height 22
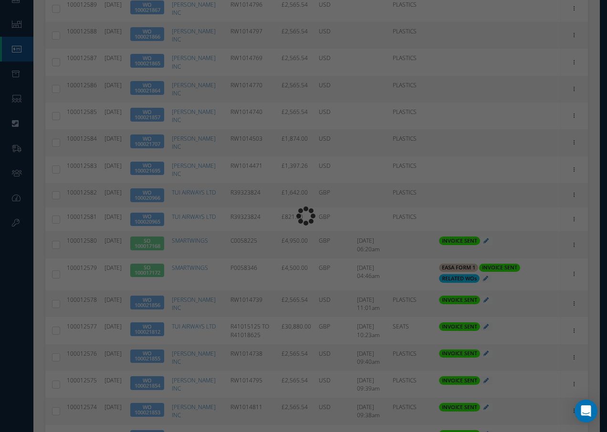
type input "INVOICE - Work Order 100020965 for TUI AIRWAYS LTD, PO: R39323824"
type textarea "Dear Accounts, Please find the attached invoice for your recent order R39323824…"
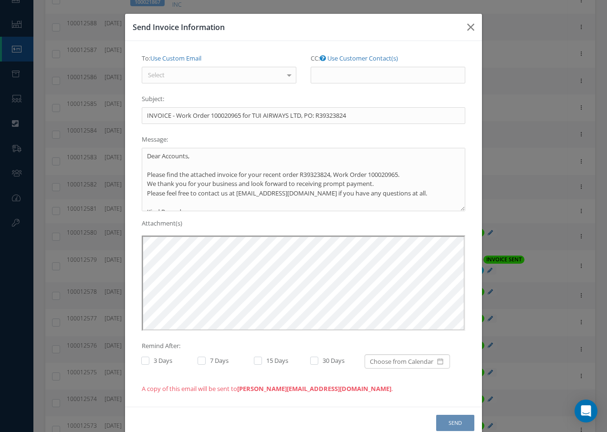
scroll to position [0, 0]
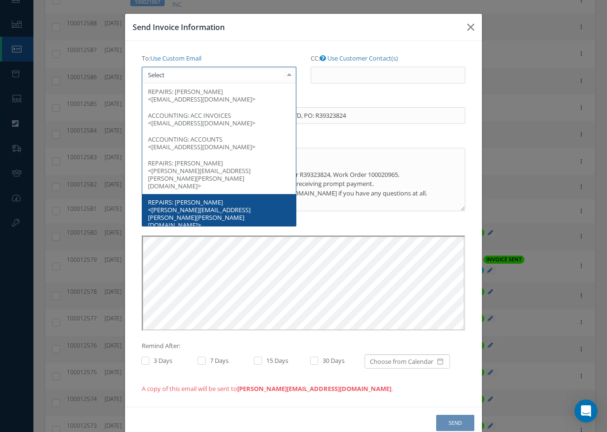
click at [239, 80] on div at bounding box center [219, 75] width 155 height 17
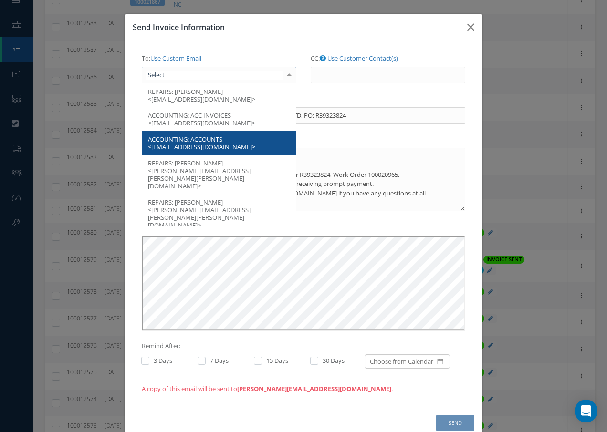
click at [197, 140] on span "ACCOUNTS <APInvoices@tui.co.uk>" at bounding box center [201, 143] width 107 height 16
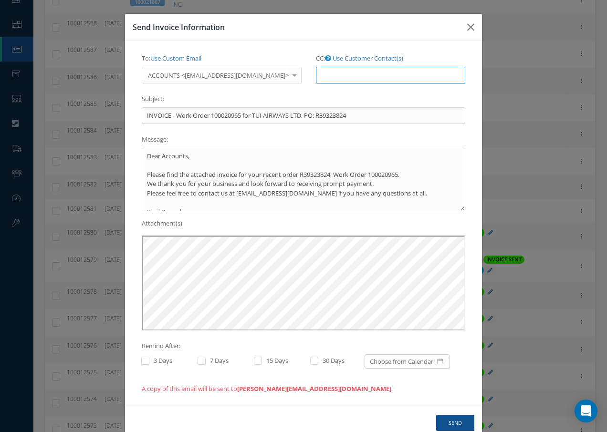
click at [316, 72] on input "CC: Use Customer Contact(s)" at bounding box center [390, 75] width 149 height 17
paste input "Accounts@cab.aero"
type input "Accounts@cab.aero"
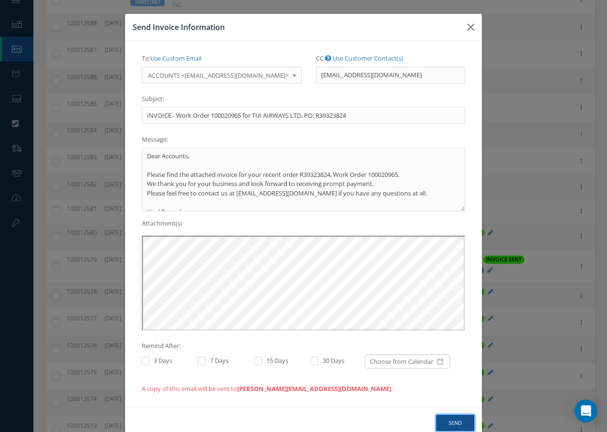
click at [445, 417] on button "Send" at bounding box center [455, 423] width 38 height 17
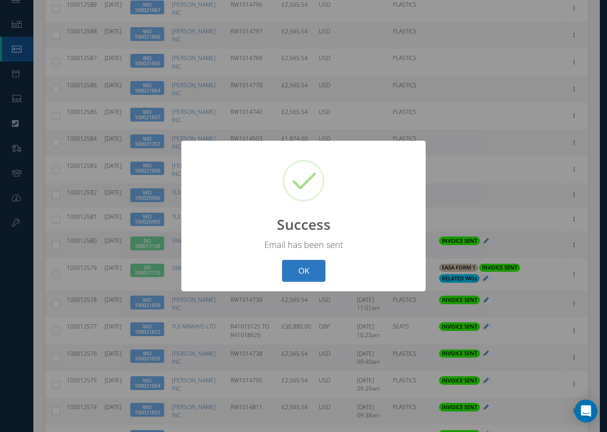
click at [304, 277] on button "OK" at bounding box center [303, 271] width 43 height 22
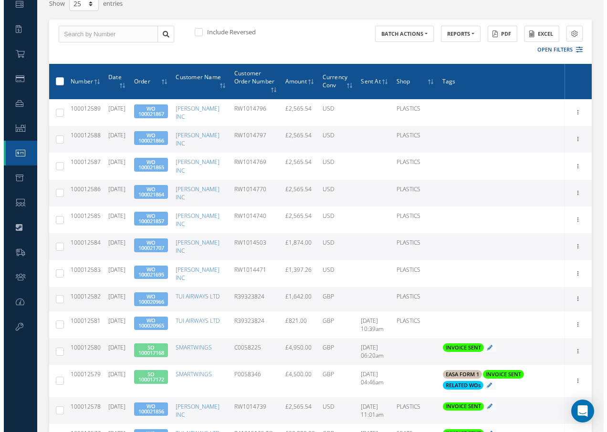
scroll to position [95, 0]
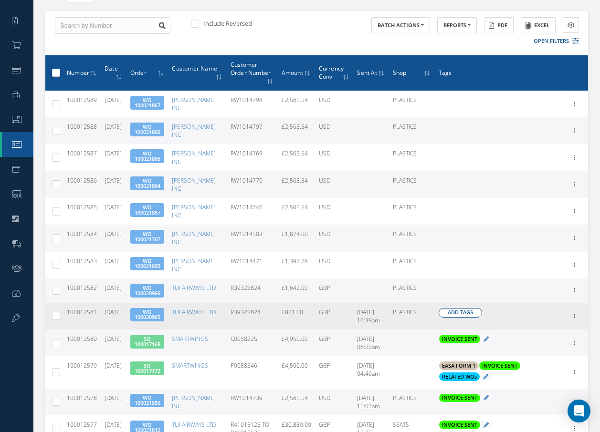
click at [466, 309] on span "Add Tags" at bounding box center [459, 313] width 25 height 8
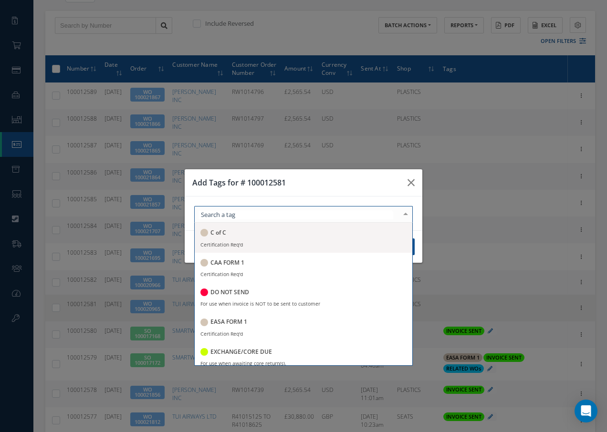
click at [300, 213] on div at bounding box center [303, 214] width 218 height 17
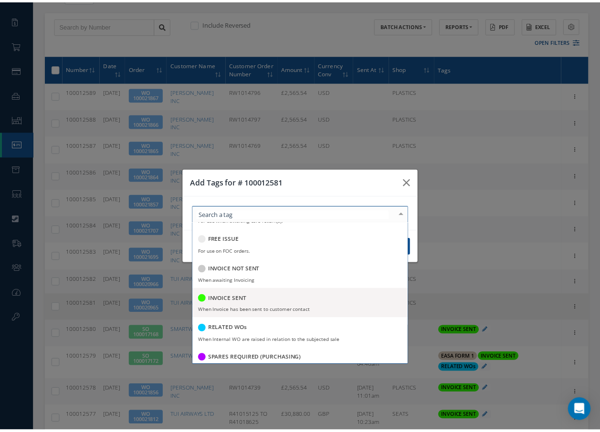
scroll to position [143, 0]
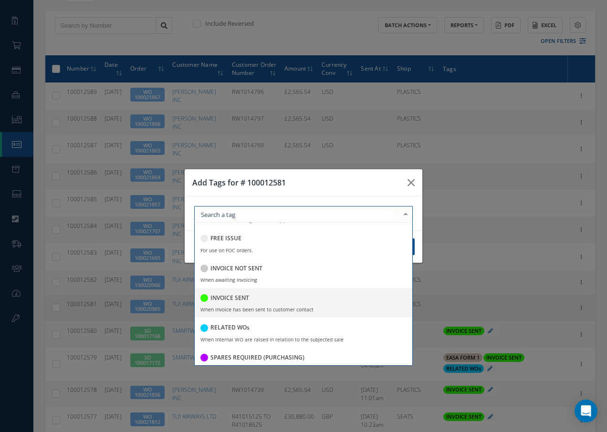
click at [236, 297] on h5 "INVOICE SENT" at bounding box center [229, 298] width 39 height 7
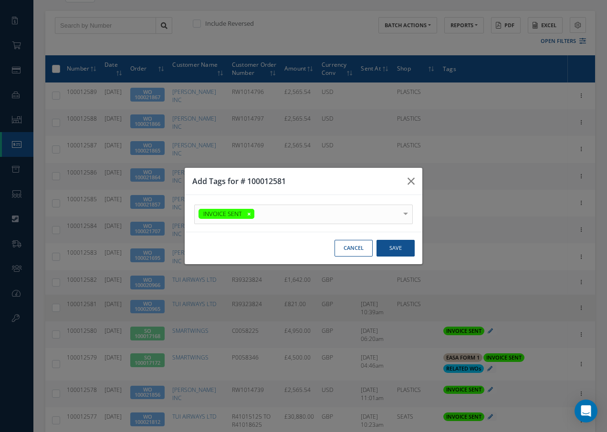
click at [406, 208] on div at bounding box center [405, 213] width 13 height 16
click at [394, 245] on button "Save" at bounding box center [395, 248] width 38 height 17
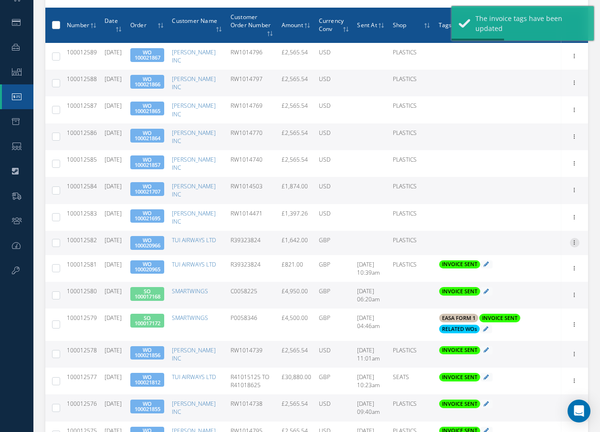
click at [574, 238] on icon at bounding box center [574, 242] width 10 height 8
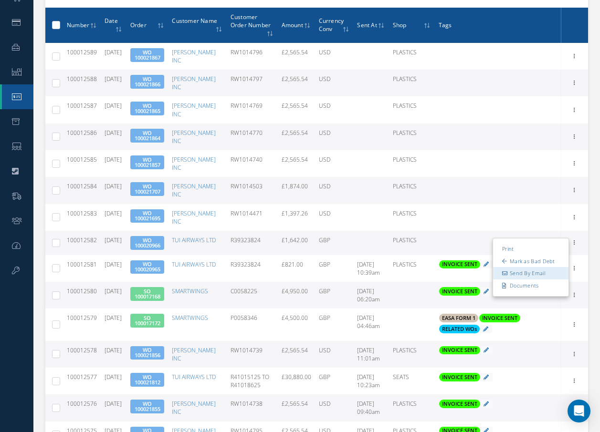
click at [518, 268] on link "Send By Email" at bounding box center [530, 274] width 75 height 12
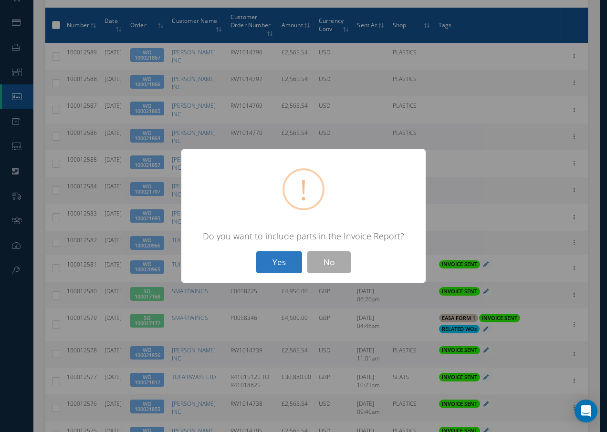
click at [270, 262] on button "Yes" at bounding box center [279, 262] width 46 height 22
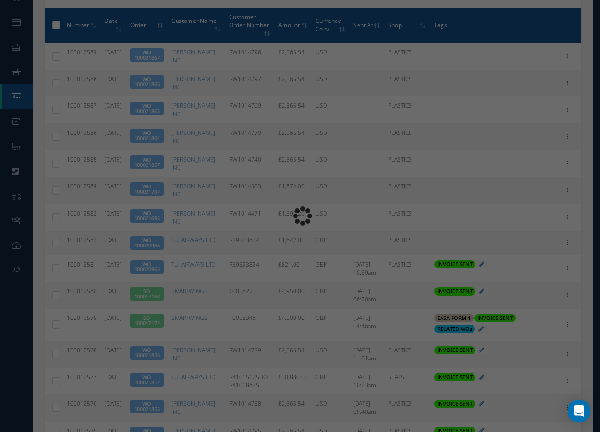
type input "INVOICE - Work Order 100020966 for TUI AIRWAYS LTD, PO: R39323824"
type textarea "Dear Accounts, Please find the attached invoice for your recent order R39323824…"
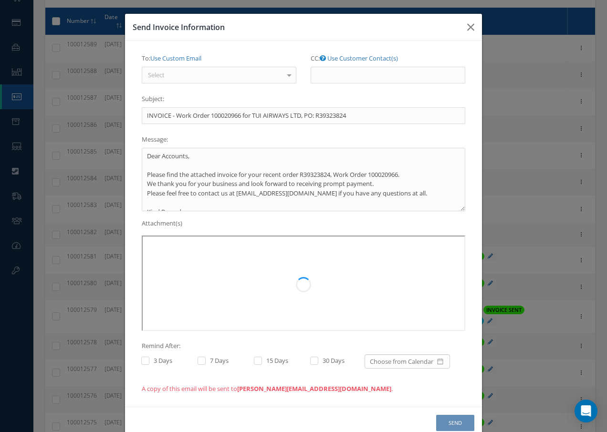
click at [181, 79] on div "Select" at bounding box center [219, 75] width 155 height 17
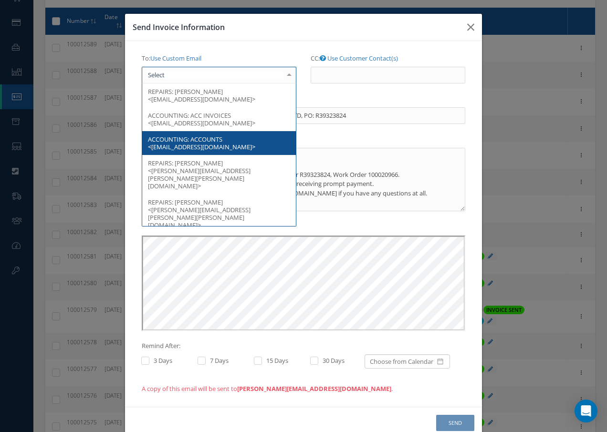
scroll to position [0, 0]
click at [201, 145] on span "ACCOUNTS <APInvoices@tui.co.uk>" at bounding box center [201, 143] width 107 height 16
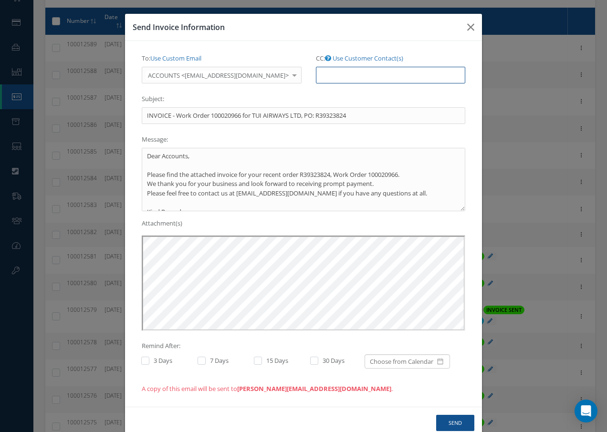
click at [318, 76] on input "CC: Use Customer Contact(s)" at bounding box center [390, 75] width 149 height 17
paste input "Accounts@cab.aero"
type input "Accounts@cab.aero"
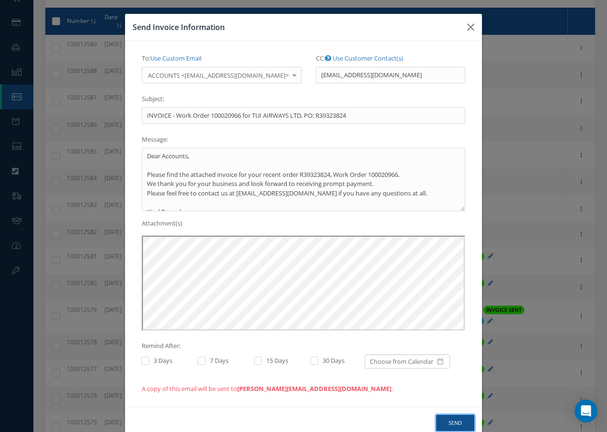
click at [454, 421] on button "Send" at bounding box center [455, 423] width 38 height 17
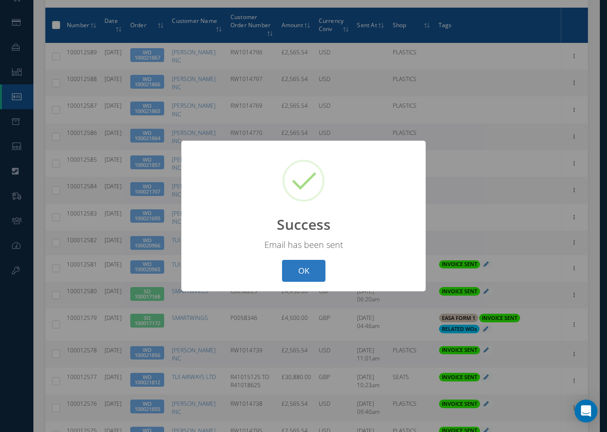
click at [304, 271] on button "OK" at bounding box center [303, 271] width 43 height 22
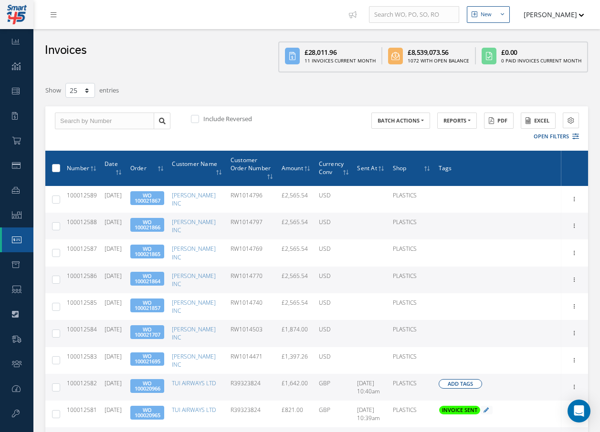
click at [465, 380] on span "Add Tags" at bounding box center [459, 384] width 25 height 8
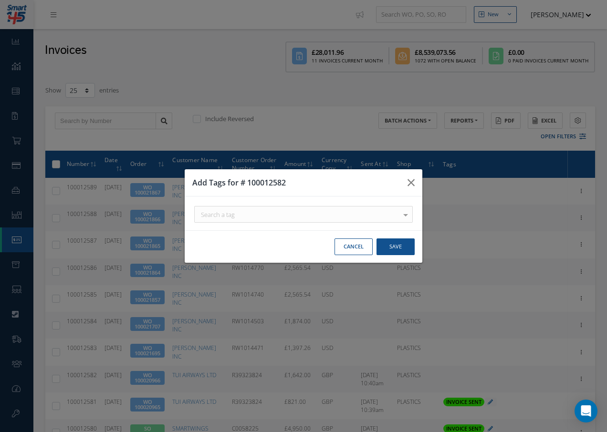
click at [244, 217] on div "Search a tag" at bounding box center [303, 214] width 218 height 17
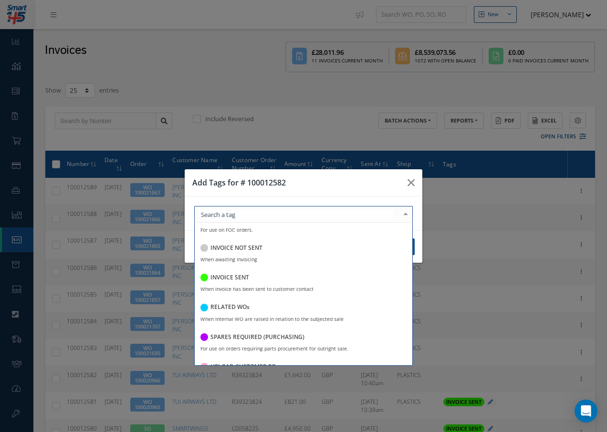
scroll to position [185, 0]
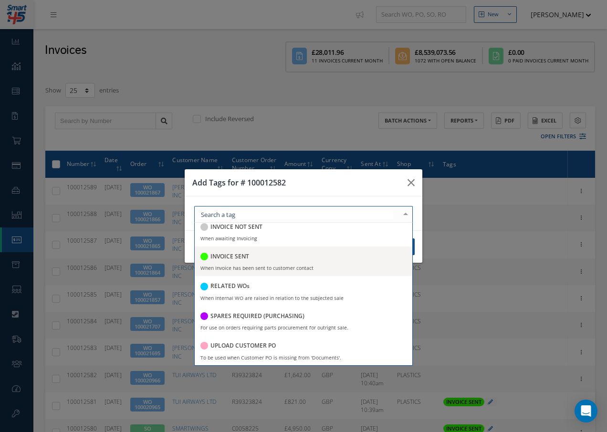
click at [250, 257] on div "INVOICE SENT" at bounding box center [303, 257] width 206 height 13
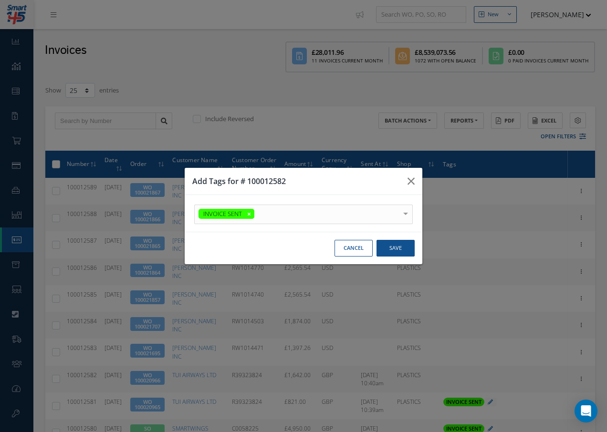
click at [405, 208] on div at bounding box center [405, 213] width 13 height 16
click at [399, 247] on button "Save" at bounding box center [395, 248] width 38 height 17
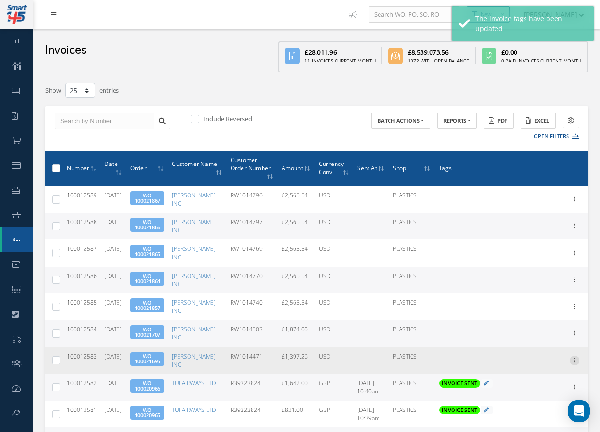
click at [575, 356] on icon at bounding box center [574, 360] width 10 height 8
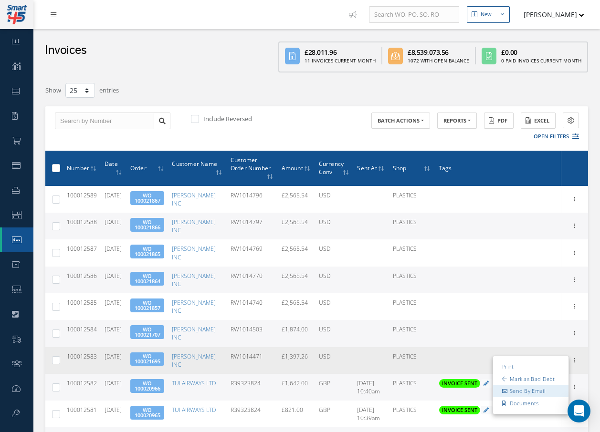
click at [536, 385] on link "Send By Email" at bounding box center [530, 391] width 75 height 12
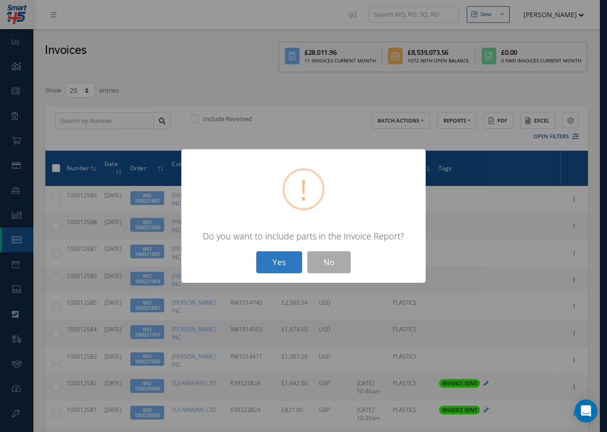
click at [274, 269] on button "Yes" at bounding box center [279, 262] width 46 height 22
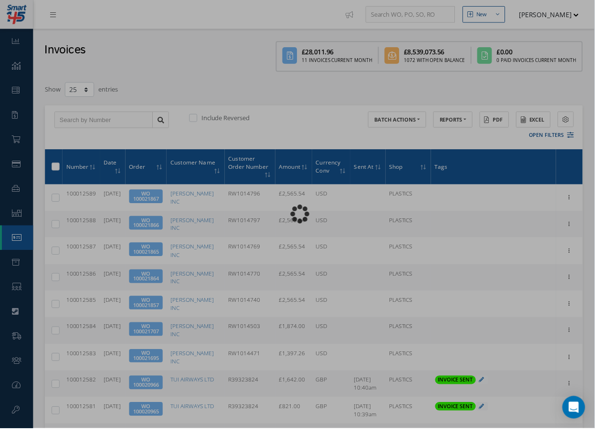
type input "INVOICE - Work Order 100021695 for BARFIELD INC, PO: RW1014471"
type textarea "Dear Accounts, Please find the attached invoice for your recent order RW1014471…"
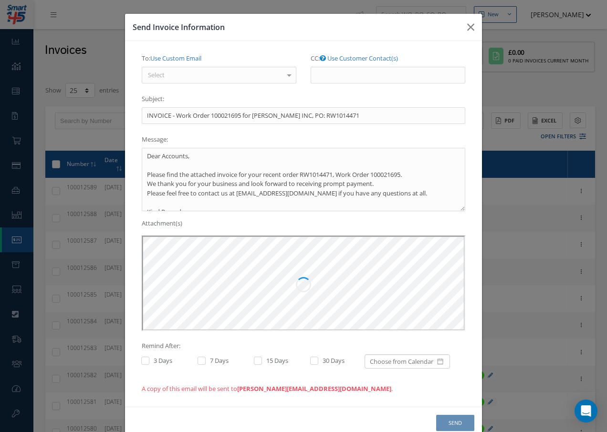
scroll to position [0, 0]
click at [194, 74] on div "Select" at bounding box center [219, 75] width 155 height 17
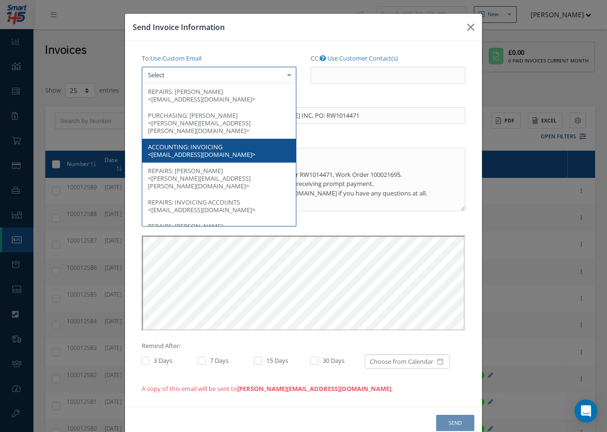
click at [216, 143] on span "INVOICING <accountspayable@barfieldinc.com>" at bounding box center [201, 151] width 107 height 16
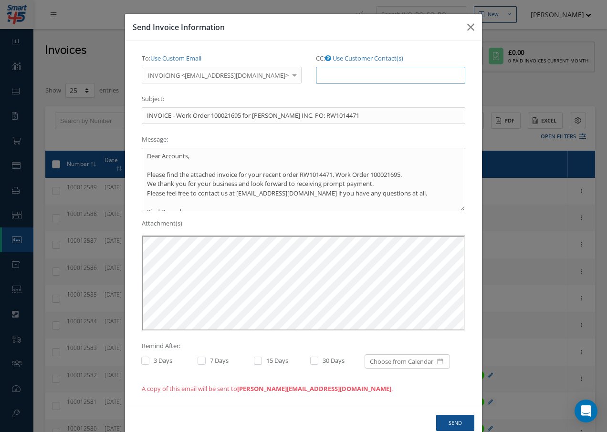
click at [348, 75] on input "CC: Use Customer Contact(s)" at bounding box center [390, 75] width 149 height 17
paste input "Accounts@cab.aero"
type input "Accounts@cab.aero"
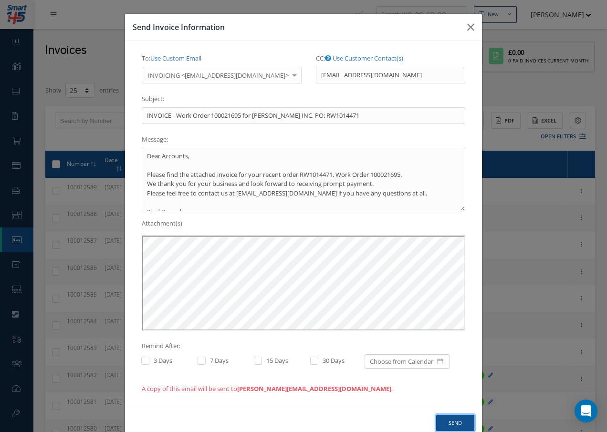
click at [457, 421] on button "Send" at bounding box center [455, 423] width 38 height 17
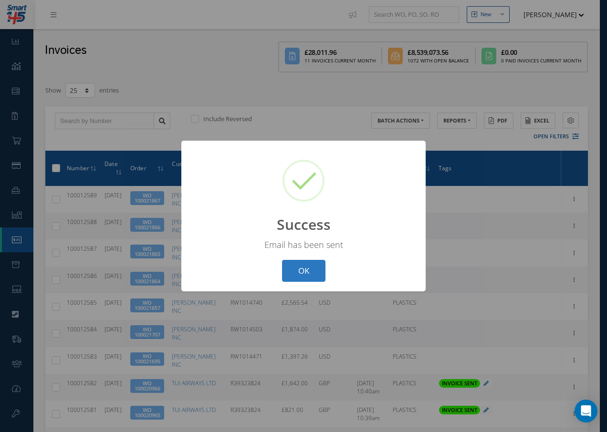
click at [307, 271] on button "OK" at bounding box center [303, 271] width 43 height 22
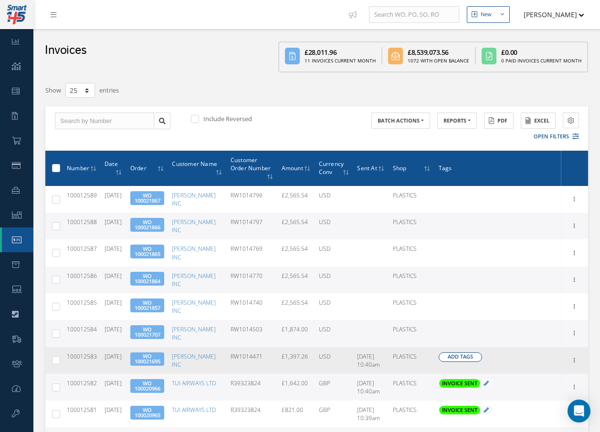
click at [465, 353] on span "Add Tags" at bounding box center [459, 357] width 25 height 8
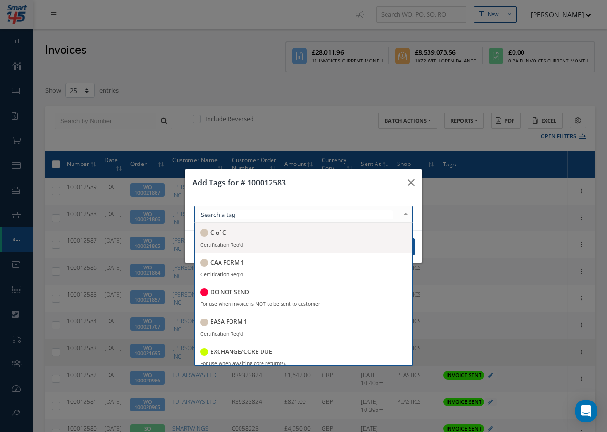
click at [293, 215] on div at bounding box center [303, 214] width 218 height 17
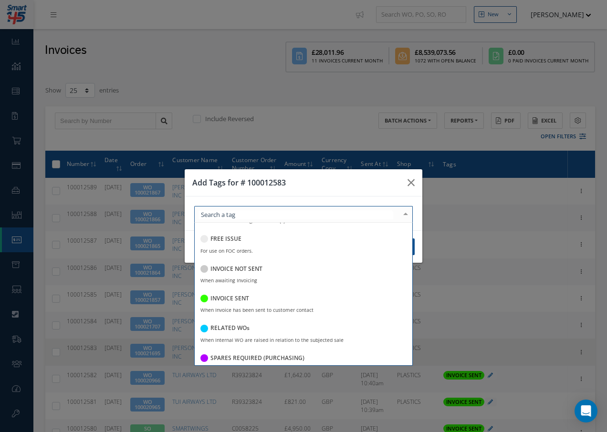
scroll to position [143, 0]
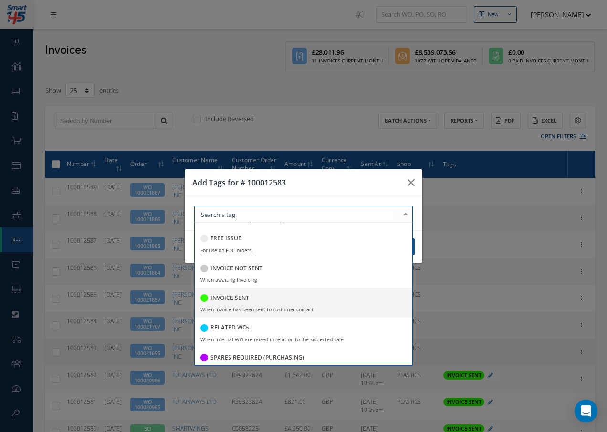
click at [250, 298] on div "INVOICE SENT" at bounding box center [303, 298] width 206 height 13
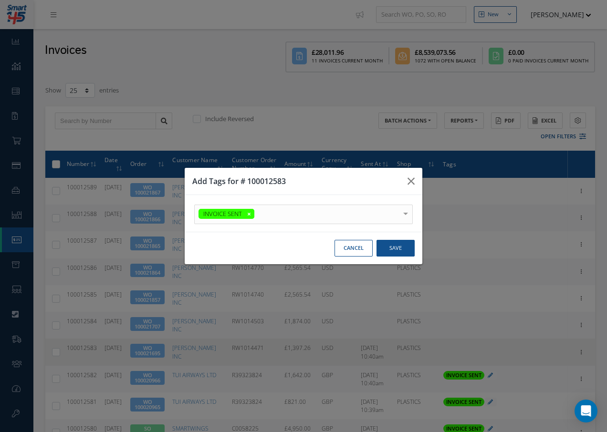
click at [404, 207] on div at bounding box center [405, 213] width 13 height 16
click at [399, 248] on button "Save" at bounding box center [395, 248] width 38 height 17
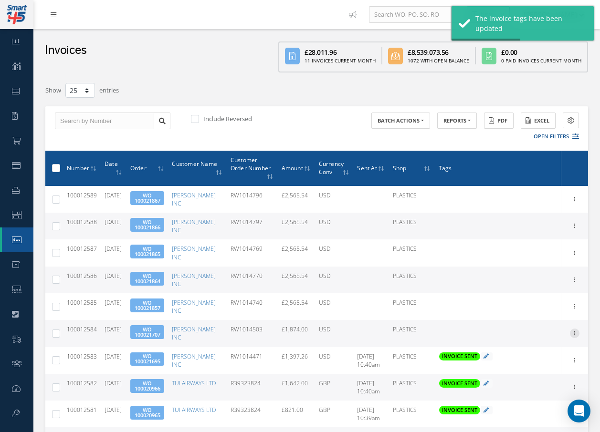
click at [576, 329] on icon at bounding box center [574, 333] width 10 height 8
click at [538, 358] on link "Send By Email" at bounding box center [530, 364] width 75 height 12
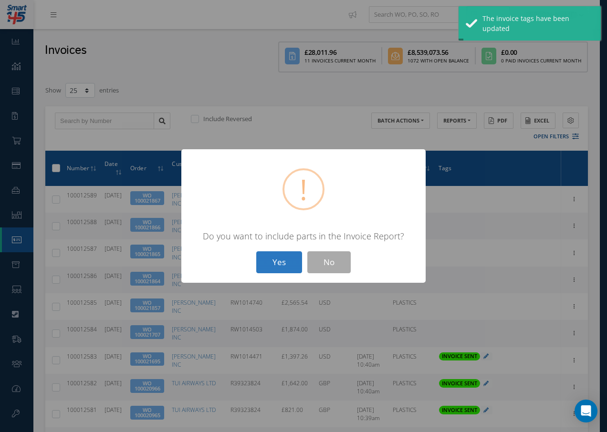
click at [288, 268] on button "Yes" at bounding box center [279, 262] width 46 height 22
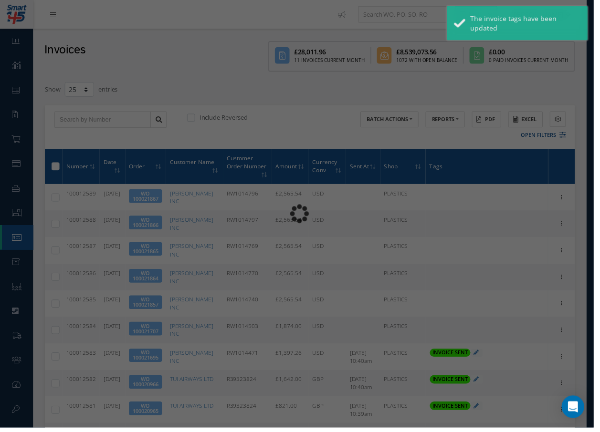
type input "INVOICE - Work Order 100021707 for BARFIELD INC, PO: RW1014503"
type textarea "Dear Accounts, Please find the attached invoice for your recent order RW1014503…"
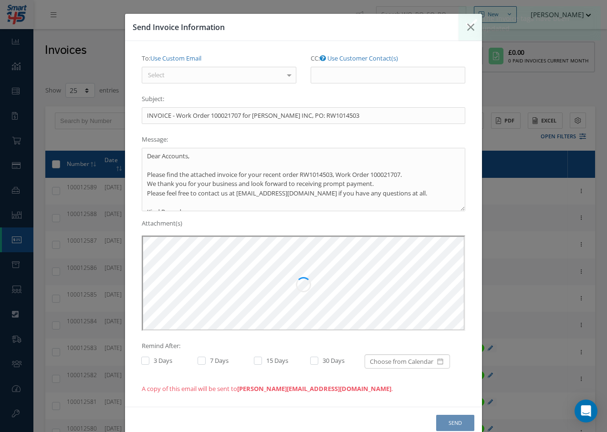
scroll to position [0, 0]
click at [264, 74] on div "Select" at bounding box center [219, 75] width 155 height 17
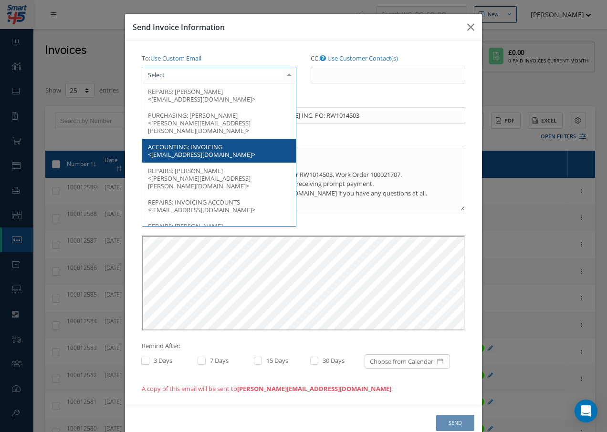
click at [202, 143] on span "INVOICING <accountspayable@barfieldinc.com>" at bounding box center [201, 151] width 107 height 16
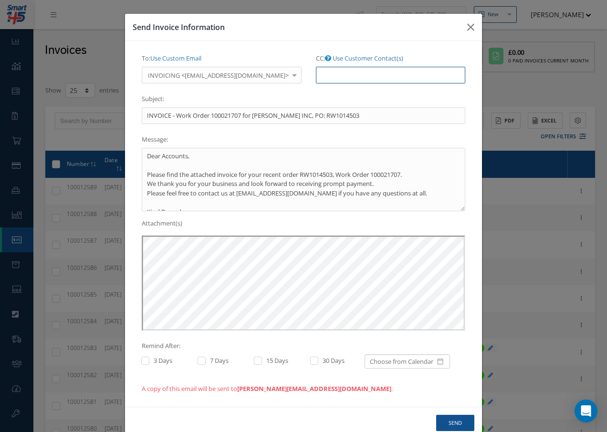
click at [367, 76] on input "CC: Use Customer Contact(s)" at bounding box center [390, 75] width 149 height 17
paste input "Accounts@cab.aero"
type input "Accounts@cab.aero"
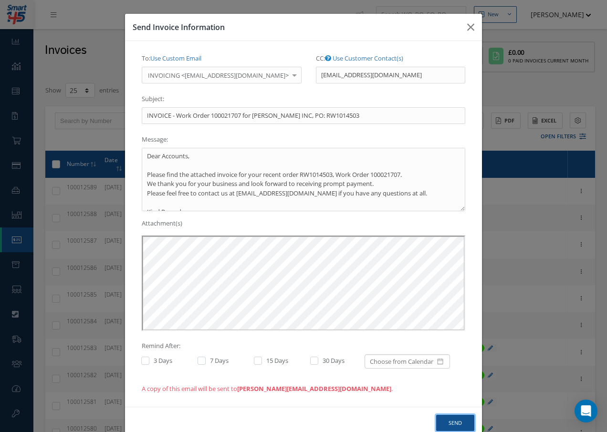
click at [454, 421] on button "Send" at bounding box center [455, 423] width 38 height 17
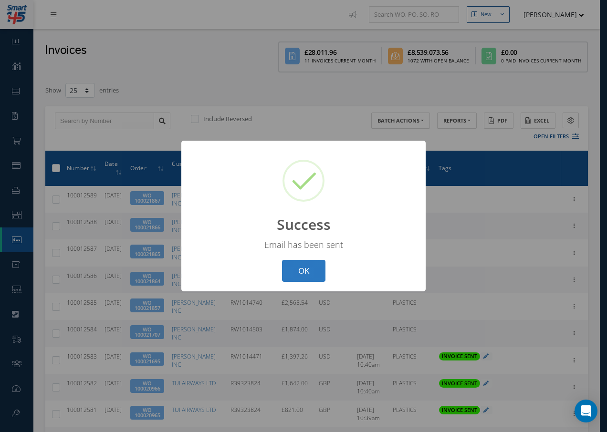
click at [306, 269] on button "OK" at bounding box center [303, 271] width 43 height 22
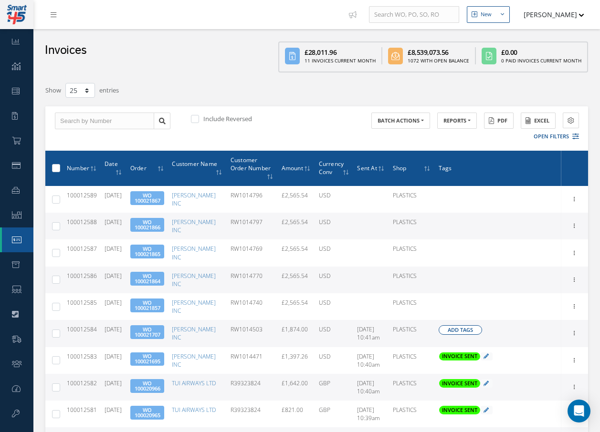
click at [464, 326] on span "Add Tags" at bounding box center [459, 330] width 25 height 8
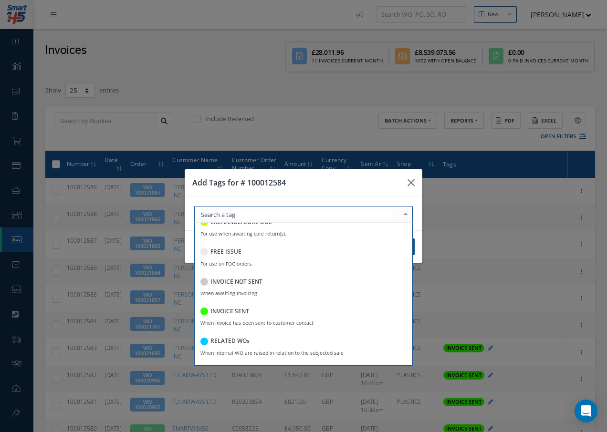
scroll to position [143, 0]
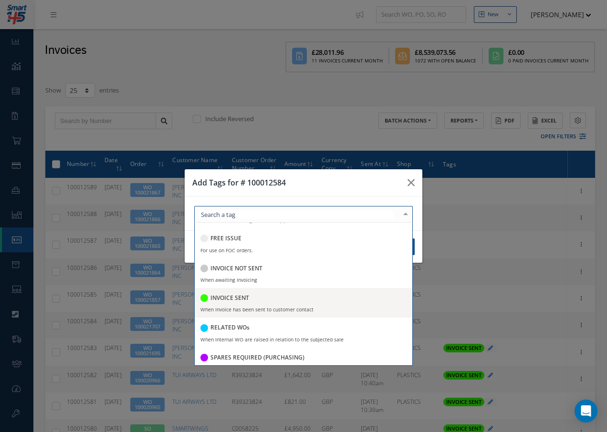
click at [225, 300] on h5 "INVOICE SENT" at bounding box center [229, 298] width 39 height 7
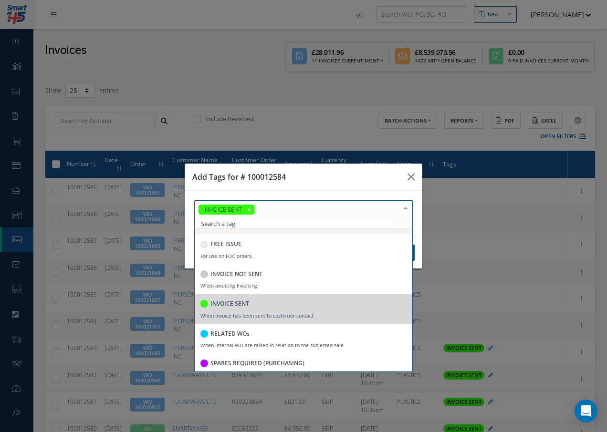
click at [405, 207] on div at bounding box center [405, 209] width 13 height 16
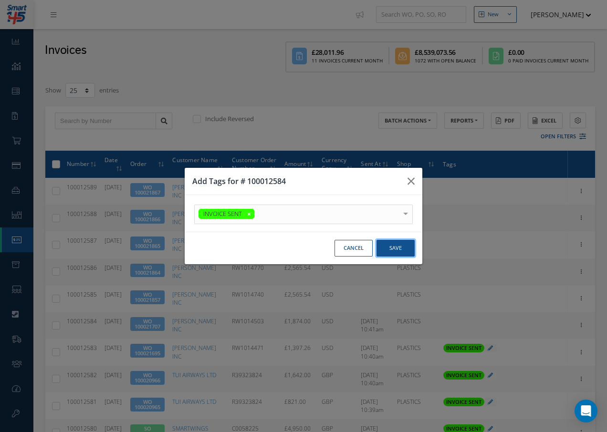
click at [394, 247] on button "Save" at bounding box center [395, 248] width 38 height 17
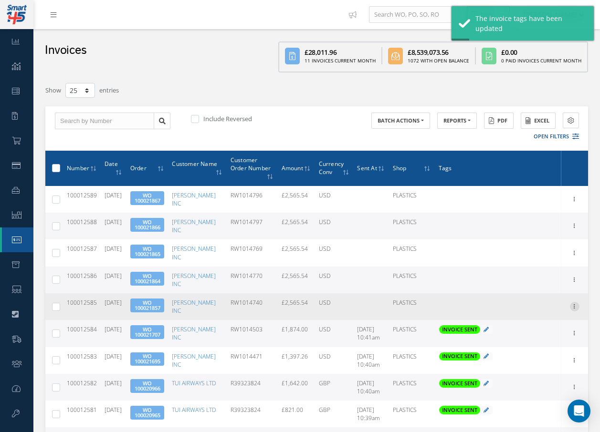
click at [573, 302] on icon at bounding box center [574, 306] width 10 height 8
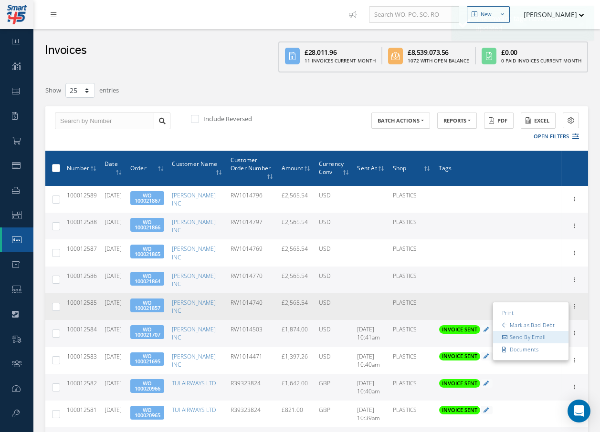
click at [537, 331] on link "Send By Email" at bounding box center [530, 337] width 75 height 12
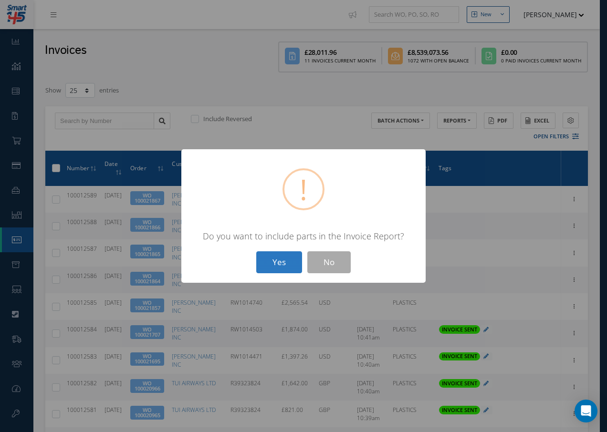
click at [277, 260] on button "Yes" at bounding box center [279, 262] width 46 height 22
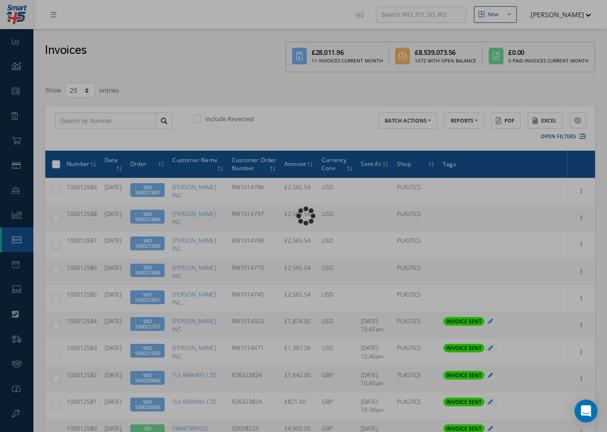
type input "INVOICE - Work Order 100021857 for BARFIELD INC, PO: RW1014740"
type textarea "Dear Accounts, Please find the attached invoice for your recent order RW1014740…"
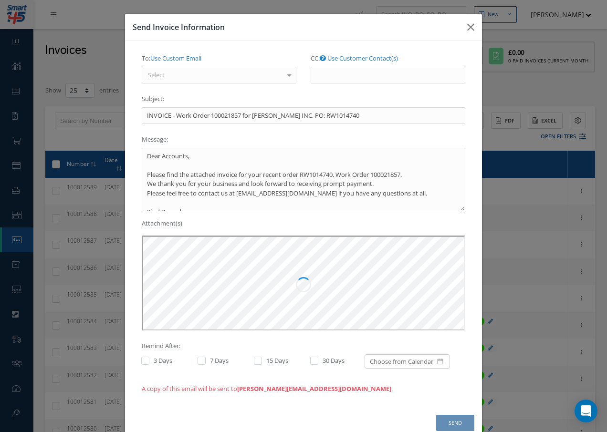
scroll to position [0, 0]
click at [211, 74] on div "Select" at bounding box center [219, 75] width 155 height 17
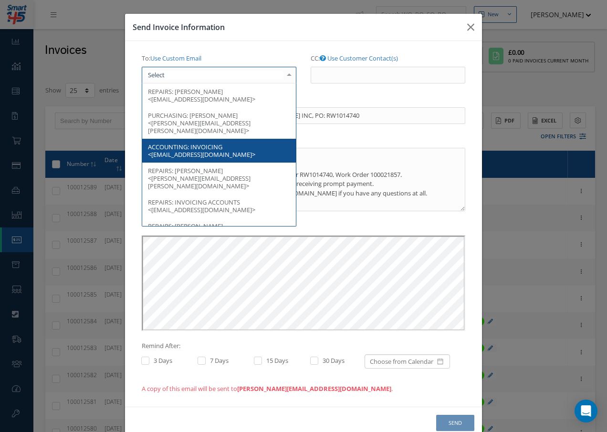
click at [219, 143] on span "INVOICING <accountspayable@barfieldinc.com>" at bounding box center [201, 151] width 107 height 16
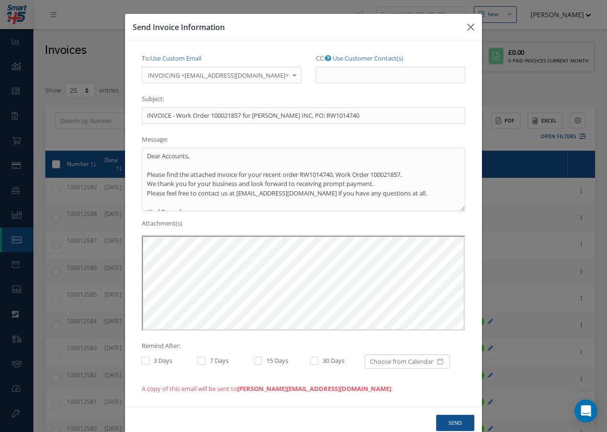
click at [353, 85] on div "CC: Use Customer Contact(s) NEVINE IBRAHIM <nevine.ibrahim@barfieldinc.com> CEC…" at bounding box center [391, 71] width 164 height 41
click at [353, 80] on input "CC: Use Customer Contact(s)" at bounding box center [390, 75] width 149 height 17
paste input "Accounts@cab.aero"
type input "Accounts@cab.aero"
click at [451, 421] on button "Send" at bounding box center [455, 423] width 38 height 17
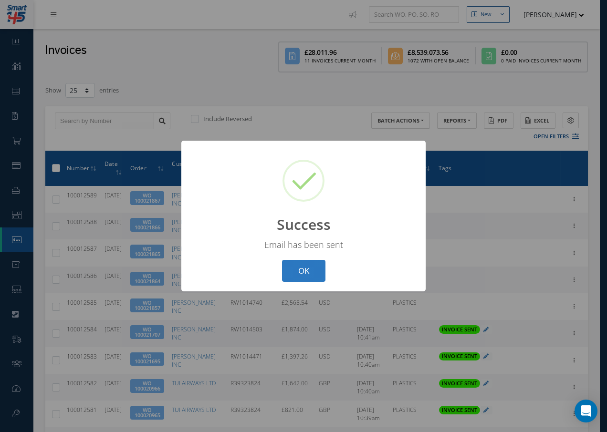
click at [307, 270] on button "OK" at bounding box center [303, 271] width 43 height 22
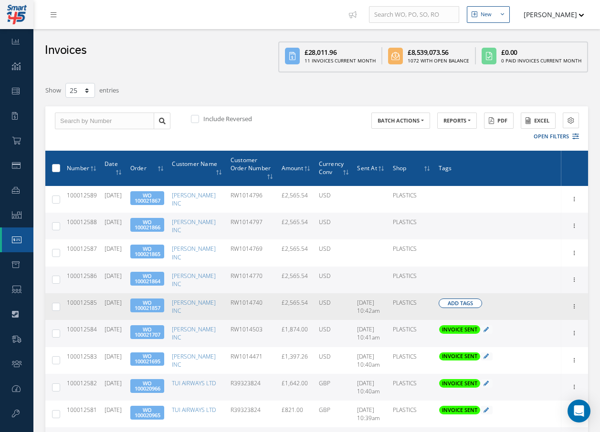
click at [466, 300] on span "Add Tags" at bounding box center [459, 304] width 25 height 8
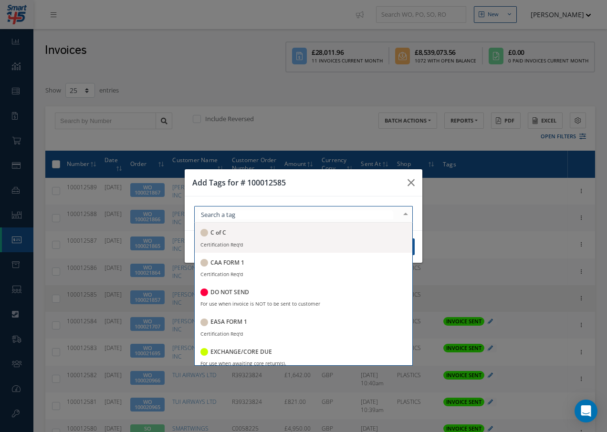
click at [283, 214] on div at bounding box center [303, 214] width 218 height 17
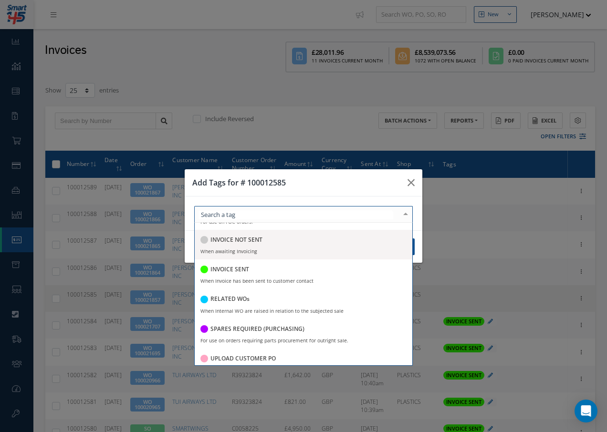
scroll to position [185, 0]
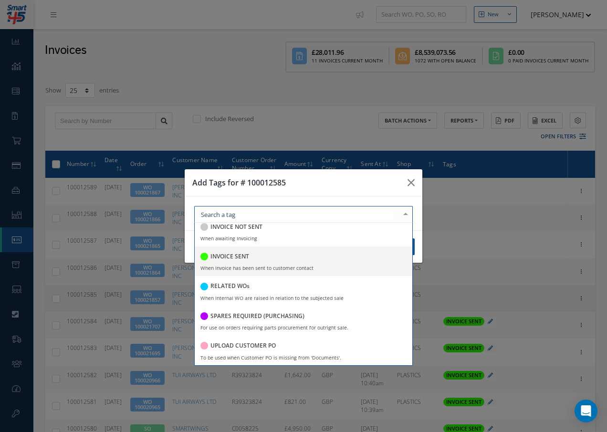
click at [224, 255] on h5 "INVOICE SENT" at bounding box center [229, 256] width 39 height 7
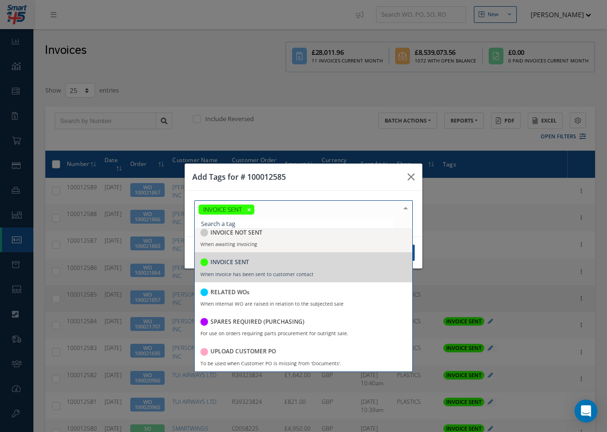
click at [405, 208] on div at bounding box center [405, 209] width 13 height 16
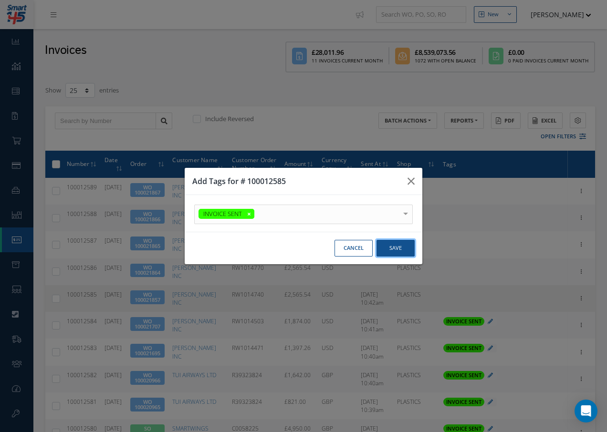
click at [398, 251] on button "Save" at bounding box center [395, 248] width 38 height 17
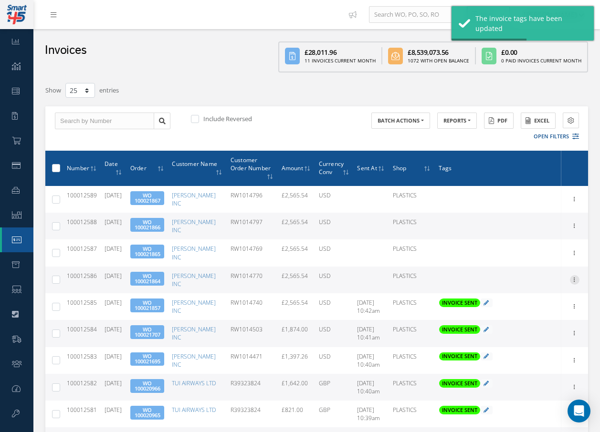
click at [572, 275] on icon at bounding box center [574, 279] width 10 height 8
click at [543, 304] on link "Send By Email" at bounding box center [530, 310] width 75 height 12
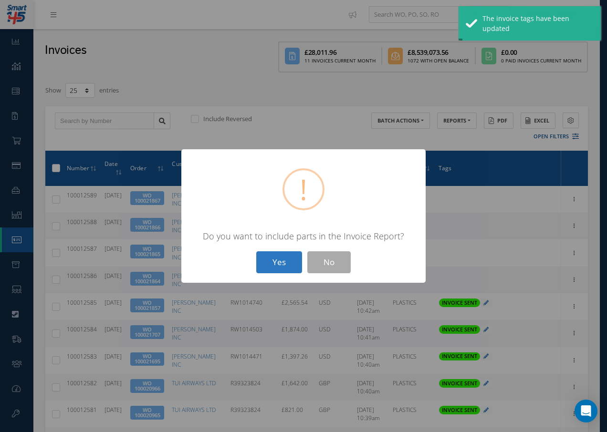
click at [288, 258] on button "Yes" at bounding box center [279, 262] width 46 height 22
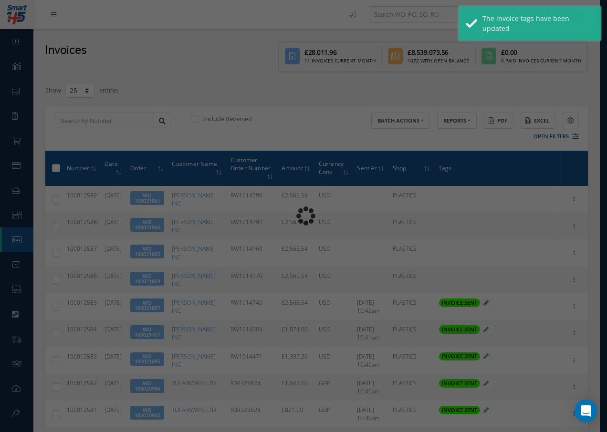
type input "INVOICE - Work Order 100021864 for BARFIELD INC, PO: RW1014770"
type textarea "Dear Accounts, Please find the attached invoice for your recent order RW1014770…"
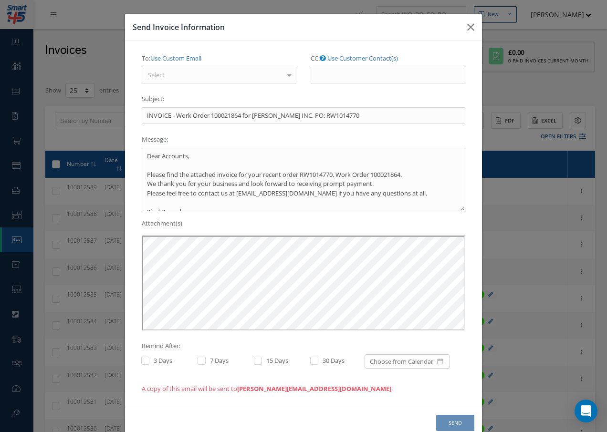
scroll to position [0, 0]
click at [187, 75] on div "Select" at bounding box center [219, 75] width 155 height 17
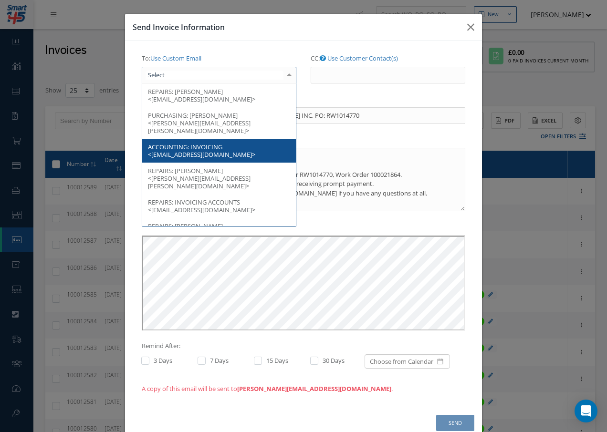
click at [190, 143] on span "INVOICING <accountspayable@barfieldinc.com>" at bounding box center [201, 151] width 107 height 16
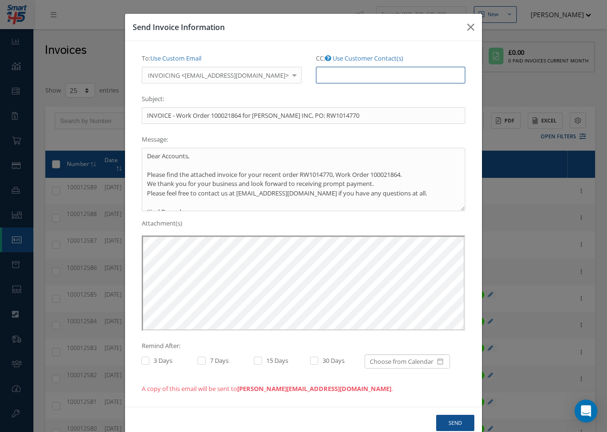
click at [327, 74] on input "CC: Use Customer Contact(s)" at bounding box center [390, 75] width 149 height 17
paste input "Accounts@cab.aero"
type input "Accounts@cab.aero"
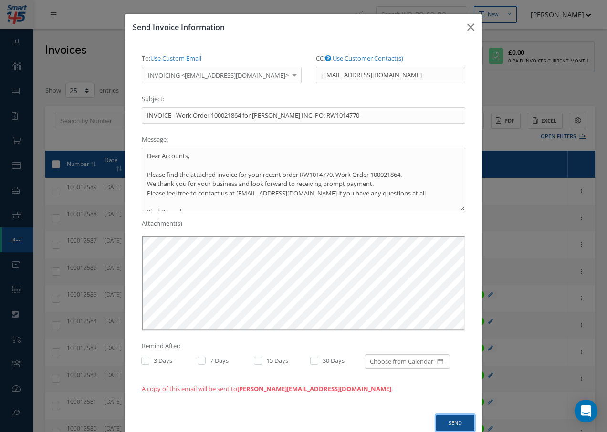
click at [459, 424] on button "Send" at bounding box center [455, 423] width 38 height 17
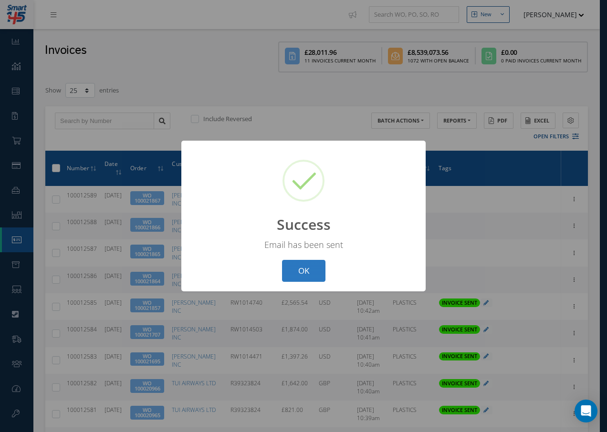
click at [313, 276] on button "OK" at bounding box center [303, 271] width 43 height 22
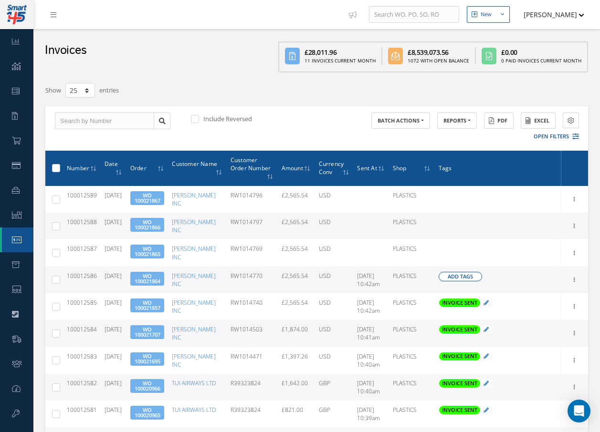
click at [469, 273] on span "Add Tags" at bounding box center [459, 277] width 25 height 8
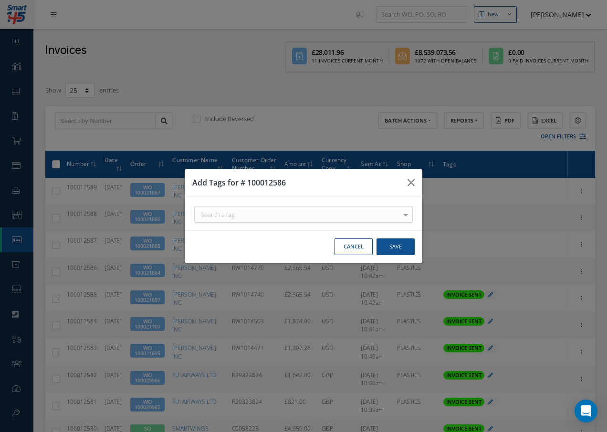
click at [331, 217] on div "Search a tag" at bounding box center [303, 214] width 218 height 17
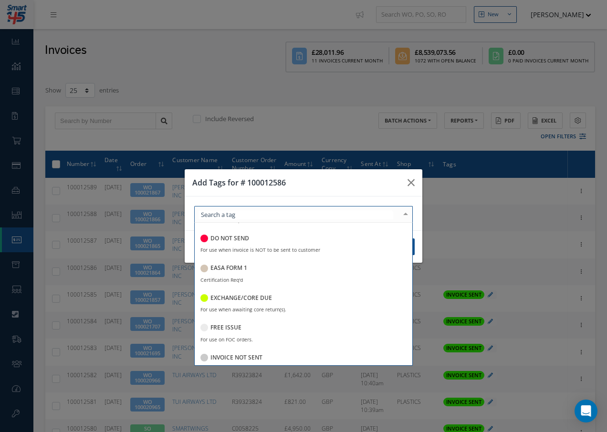
scroll to position [143, 0]
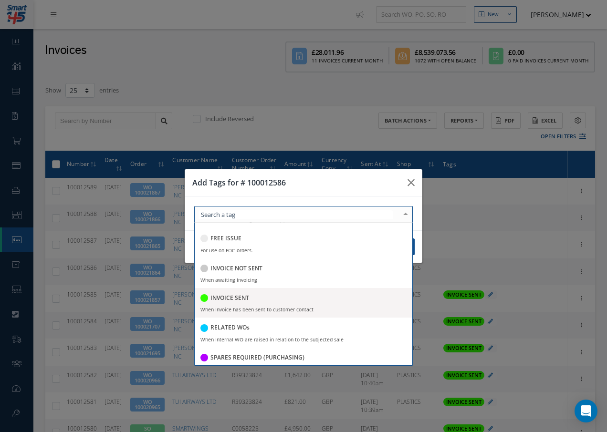
click at [224, 298] on h5 "INVOICE SENT" at bounding box center [229, 298] width 39 height 7
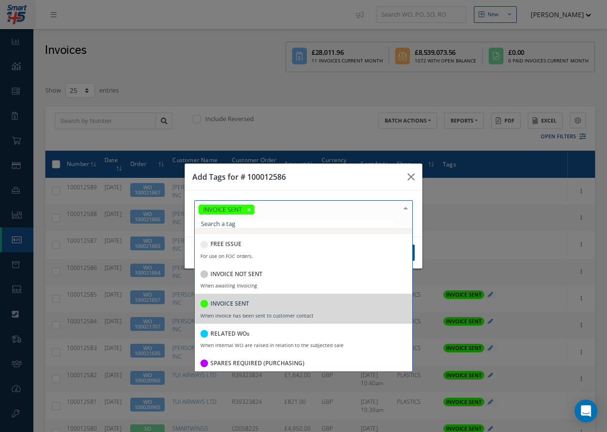
click at [405, 209] on div at bounding box center [405, 209] width 13 height 16
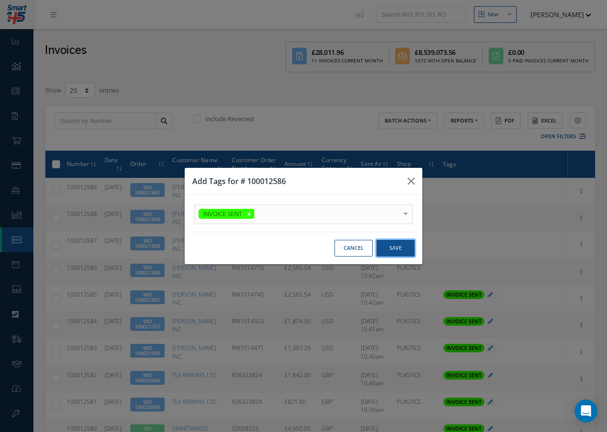
click at [397, 248] on button "Save" at bounding box center [395, 248] width 38 height 17
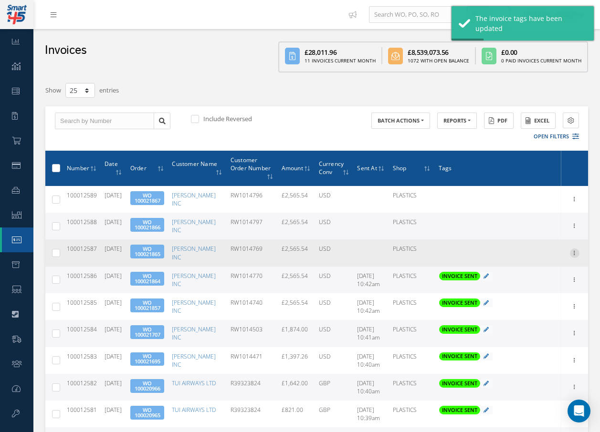
click at [573, 248] on icon at bounding box center [574, 252] width 10 height 8
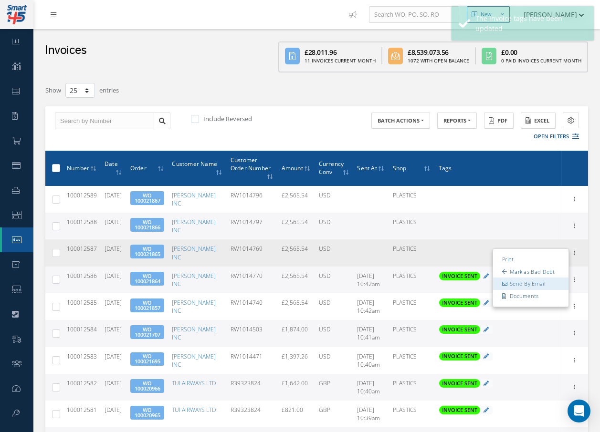
click at [539, 278] on link "Send By Email" at bounding box center [530, 284] width 75 height 12
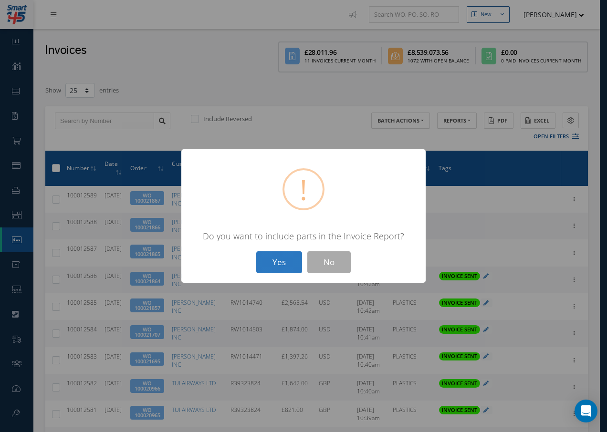
click at [279, 258] on button "Yes" at bounding box center [279, 262] width 46 height 22
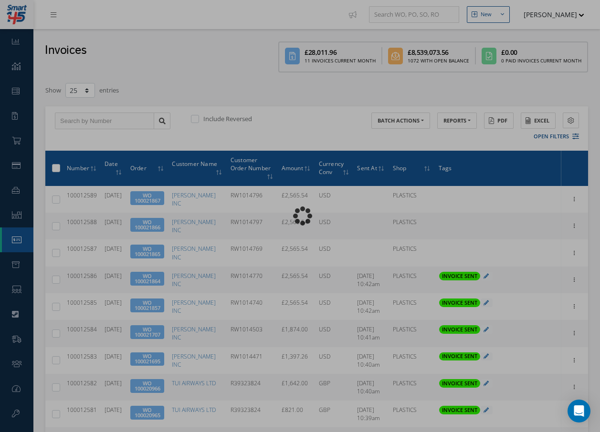
type input "INVOICE - Work Order 100021865 for BARFIELD INC, PO: RW1014769"
type textarea "Dear Accounts, Please find the attached invoice for your recent order RW1014769…"
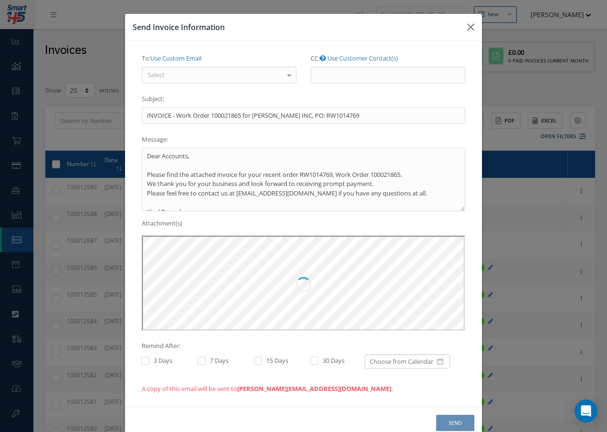
scroll to position [0, 0]
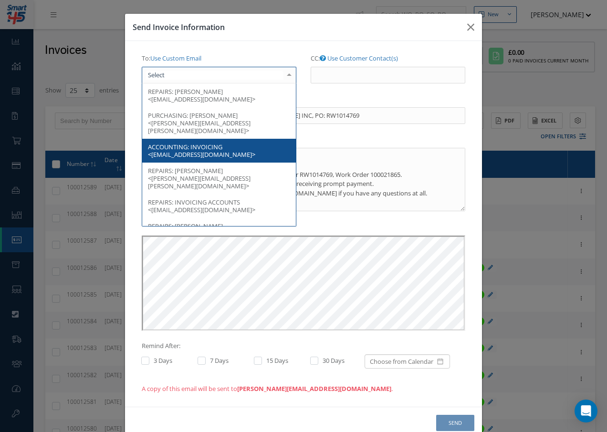
click at [226, 81] on div at bounding box center [219, 75] width 155 height 17
drag, startPoint x: 213, startPoint y: 143, endPoint x: 253, endPoint y: 129, distance: 42.5
click at [213, 143] on span "INVOICING <accountspayable@barfieldinc.com>" at bounding box center [201, 151] width 107 height 16
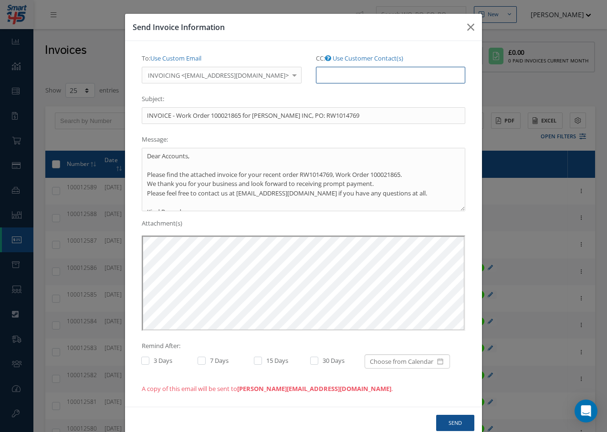
click at [321, 78] on input "CC: Use Customer Contact(s)" at bounding box center [390, 75] width 149 height 17
paste input "Accounts@cab.aero"
type input "Accounts@cab.aero"
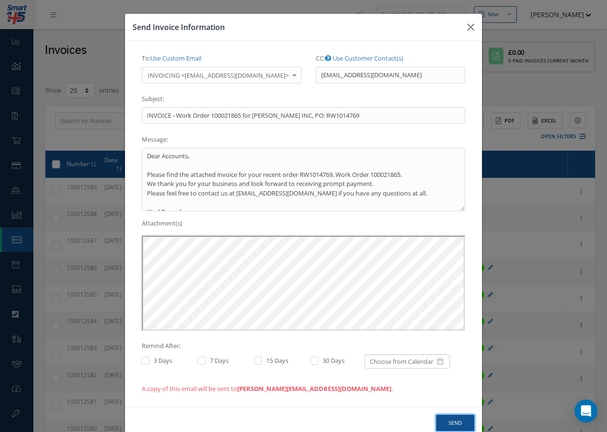
click at [451, 419] on button "Send" at bounding box center [455, 423] width 38 height 17
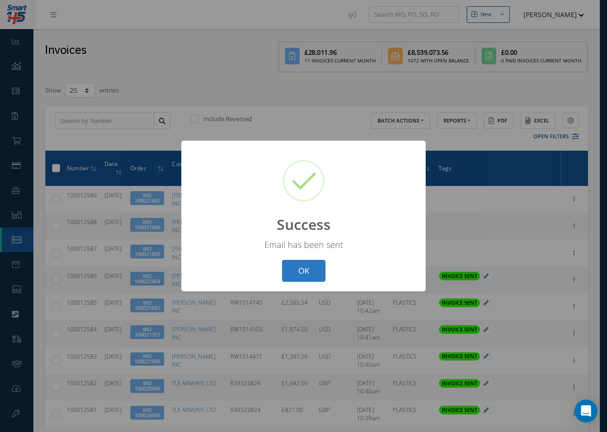
click at [299, 269] on button "OK" at bounding box center [303, 271] width 43 height 22
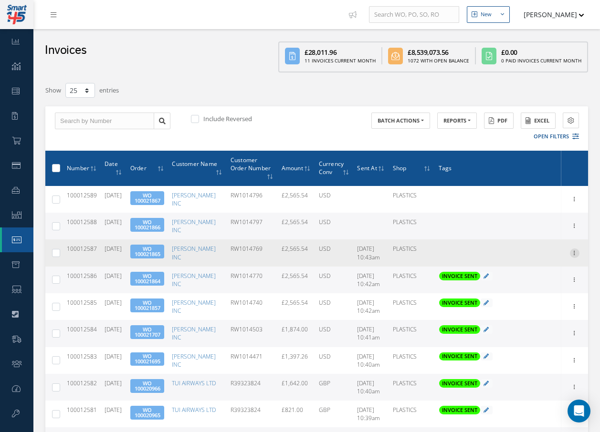
click at [576, 249] on icon at bounding box center [574, 252] width 10 height 8
click at [461, 246] on span "Add Tags" at bounding box center [459, 250] width 25 height 8
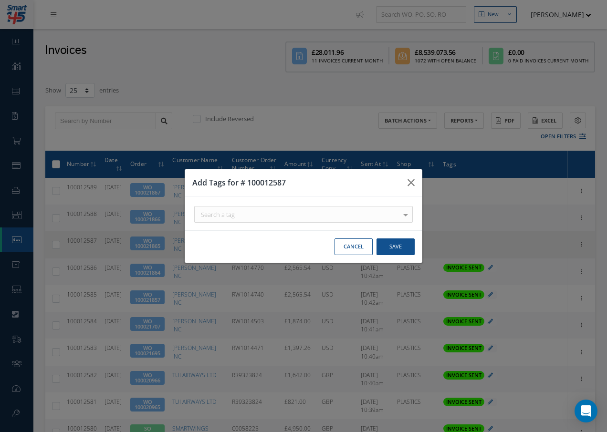
click at [321, 212] on div "Search a tag" at bounding box center [303, 214] width 218 height 17
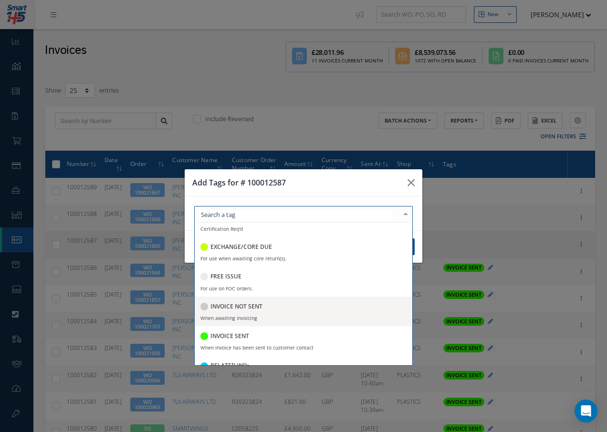
scroll to position [185, 0]
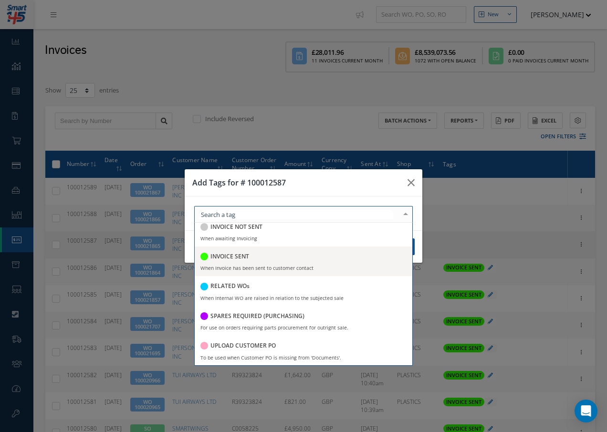
click at [232, 257] on h5 "INVOICE SENT" at bounding box center [229, 256] width 39 height 7
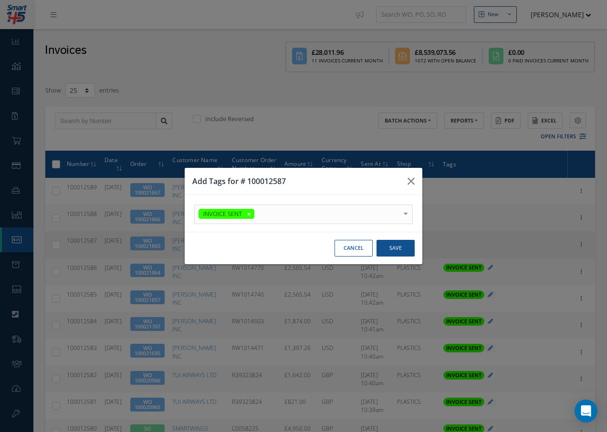
click at [402, 207] on div at bounding box center [405, 213] width 13 height 16
click at [389, 248] on button "Save" at bounding box center [395, 248] width 38 height 17
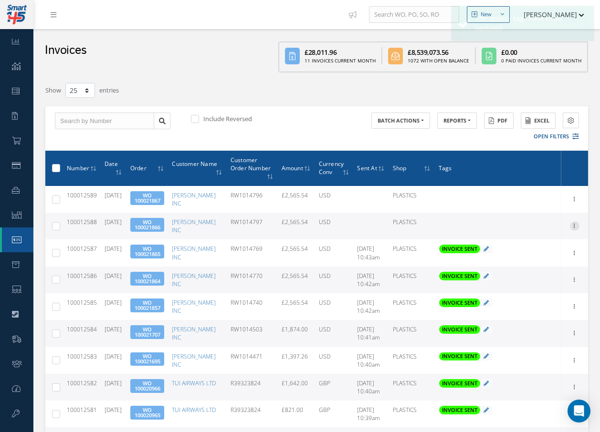
click at [575, 225] on icon at bounding box center [574, 225] width 10 height 8
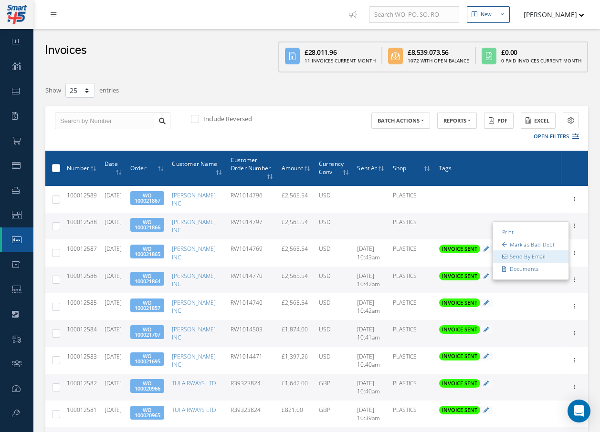
click at [522, 252] on link "Send By Email" at bounding box center [530, 257] width 75 height 12
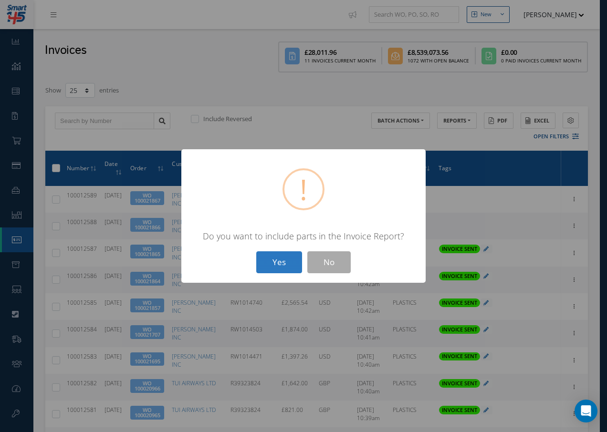
click at [278, 263] on button "Yes" at bounding box center [279, 262] width 46 height 22
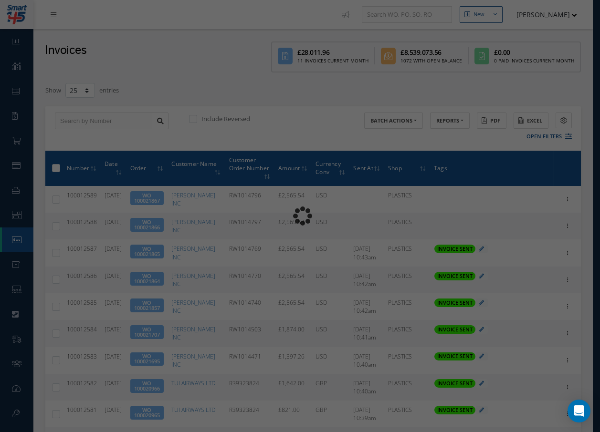
type input "INVOICE - Work Order 100021866 for BARFIELD INC, PO: RW1014797"
type textarea "Dear Accounts, Please find the attached invoice for your recent order RW1014797…"
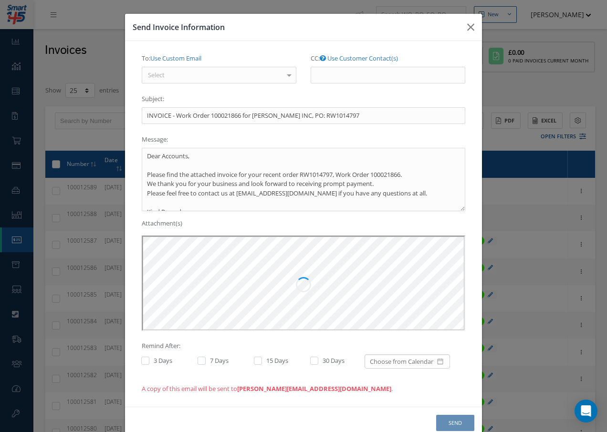
scroll to position [0, 0]
click at [168, 77] on div "Select" at bounding box center [219, 75] width 155 height 17
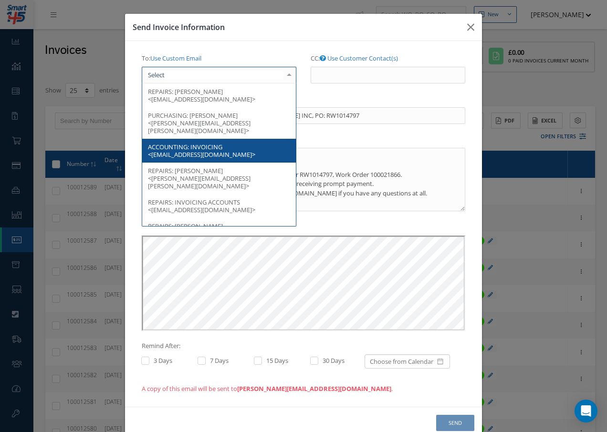
click at [213, 144] on span "INVOICING <accountspayable@barfieldinc.com>" at bounding box center [201, 151] width 107 height 16
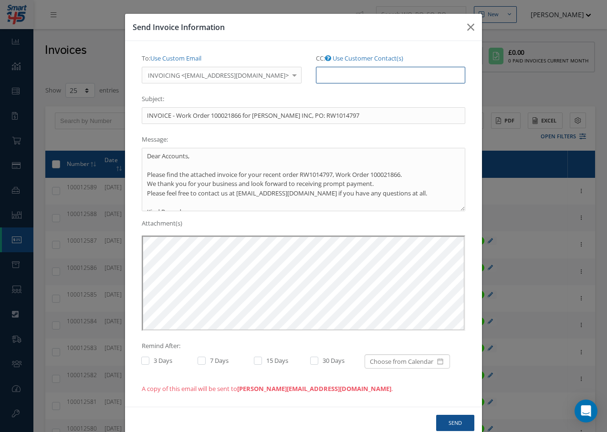
click at [353, 80] on input "CC: Use Customer Contact(s)" at bounding box center [390, 75] width 149 height 17
paste input "Accounts@cab.aero"
type input "Accounts@cab.aero"
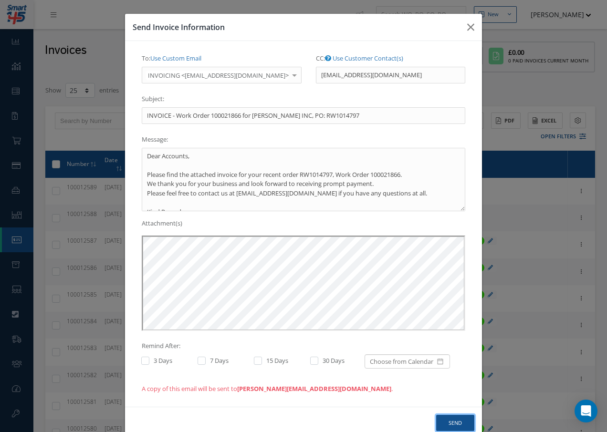
drag, startPoint x: 449, startPoint y: 422, endPoint x: 454, endPoint y: 421, distance: 5.0
click at [452, 422] on button "Send" at bounding box center [455, 423] width 38 height 17
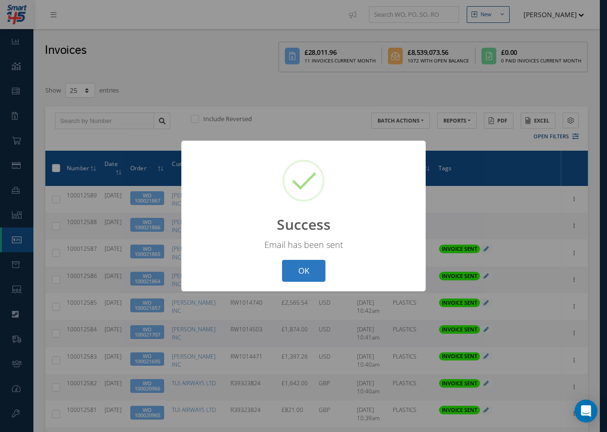
click at [308, 271] on button "OK" at bounding box center [303, 271] width 43 height 22
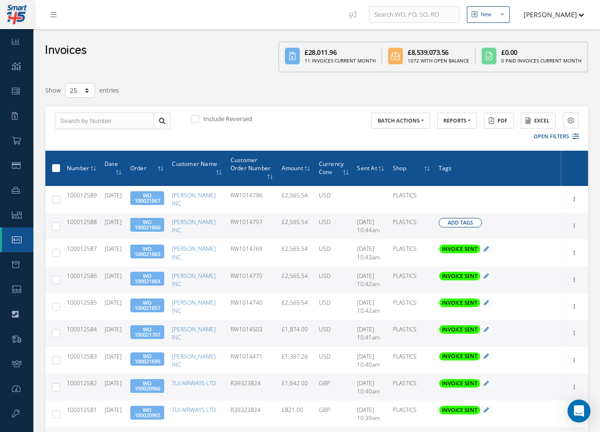
click at [473, 219] on span "Add Tags" at bounding box center [459, 223] width 25 height 8
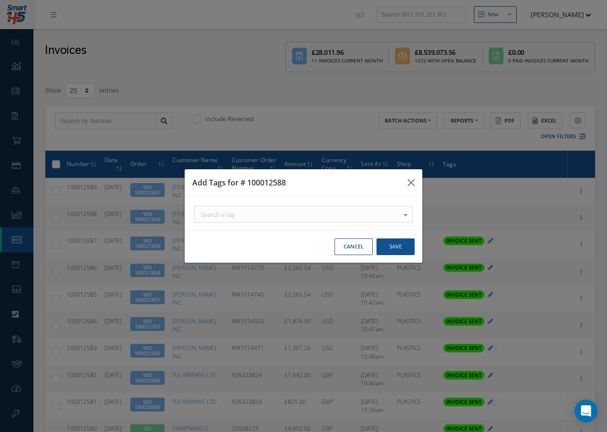
click at [288, 212] on div "Search a tag" at bounding box center [303, 214] width 218 height 17
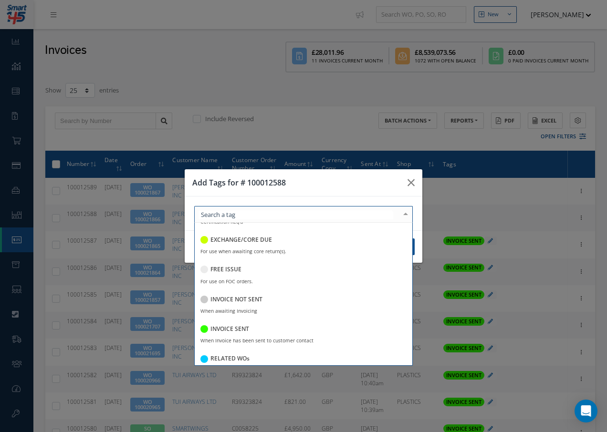
scroll to position [143, 0]
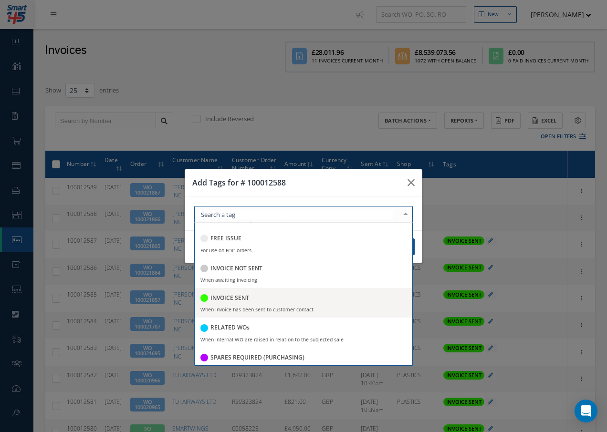
click at [242, 298] on h5 "INVOICE SENT" at bounding box center [229, 298] width 39 height 7
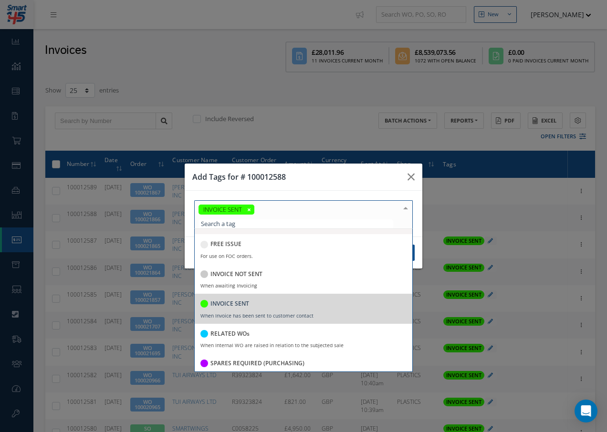
click at [404, 209] on div at bounding box center [405, 209] width 13 height 16
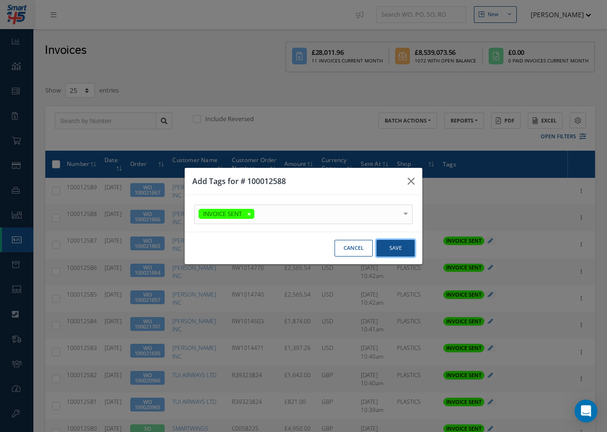
click at [394, 248] on button "Save" at bounding box center [395, 248] width 38 height 17
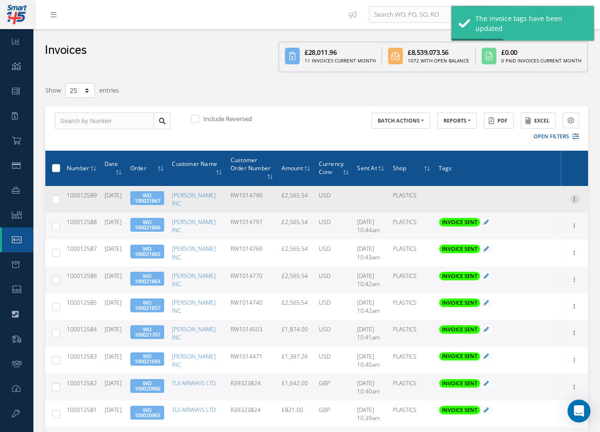
click at [573, 198] on icon at bounding box center [574, 199] width 10 height 8
click at [530, 227] on link "Send By Email" at bounding box center [530, 230] width 75 height 12
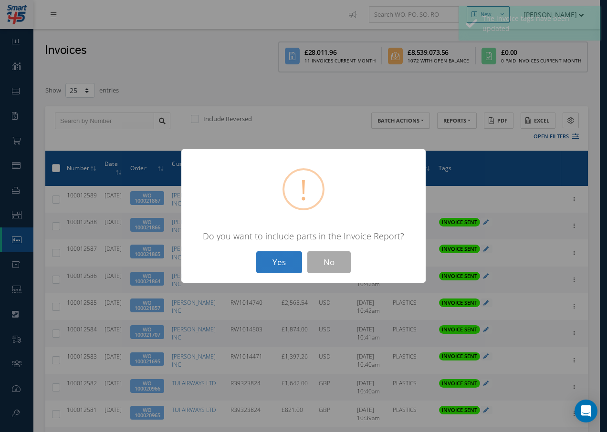
click at [280, 266] on button "Yes" at bounding box center [279, 262] width 46 height 22
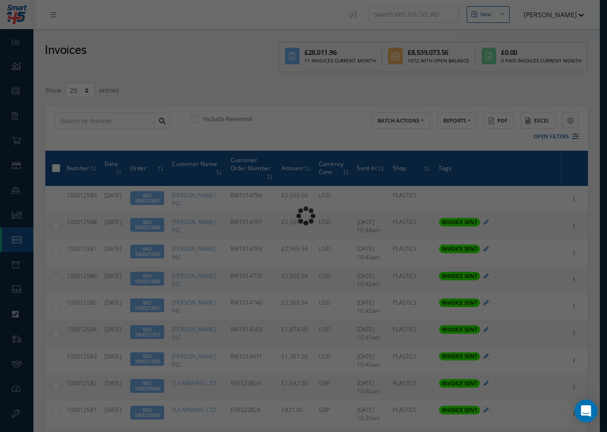
type input "INVOICE - Work Order 100021867 for BARFIELD INC, PO: RW1014796"
type textarea "Dear Accounts, Please find the attached invoice for your recent order RW1014796…"
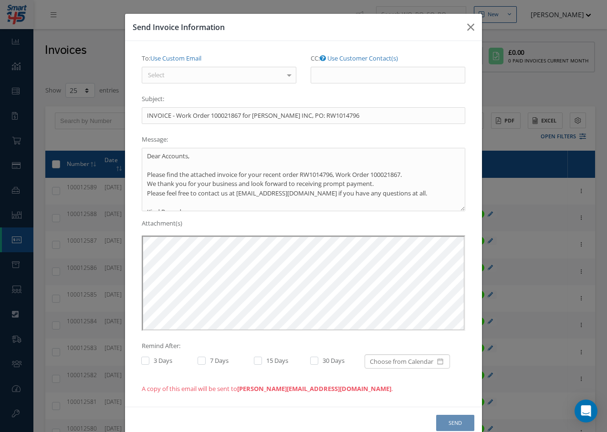
scroll to position [0, 0]
click at [204, 76] on div "Select" at bounding box center [219, 75] width 155 height 17
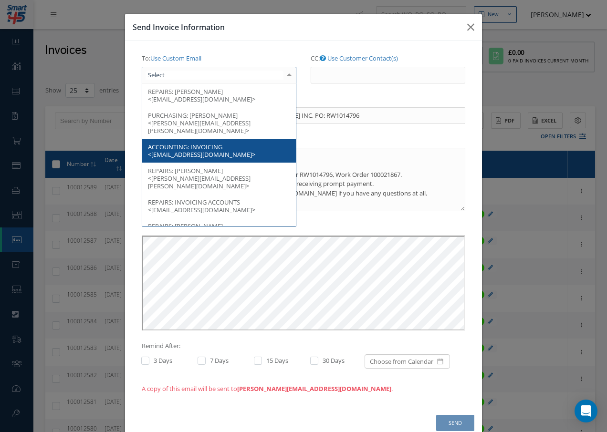
click at [191, 143] on span "INVOICING <accountspayable@barfieldinc.com>" at bounding box center [201, 151] width 107 height 16
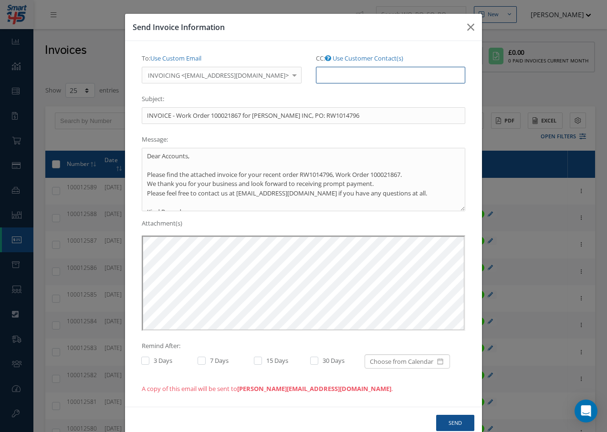
click at [338, 73] on input "CC: Use Customer Contact(s)" at bounding box center [390, 75] width 149 height 17
paste input "Accounts@cab.aero"
type input "Accounts@cab.aero"
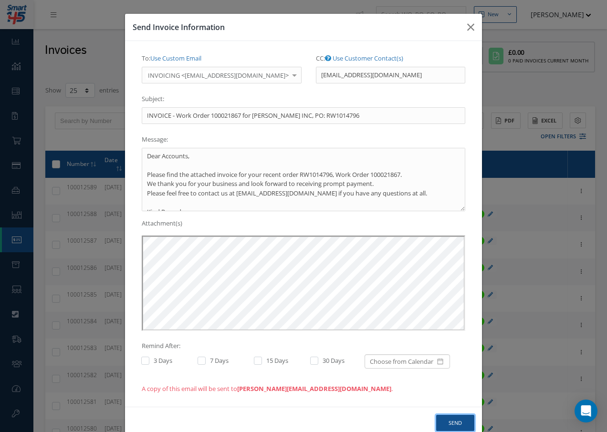
click at [450, 421] on button "Send" at bounding box center [455, 423] width 38 height 17
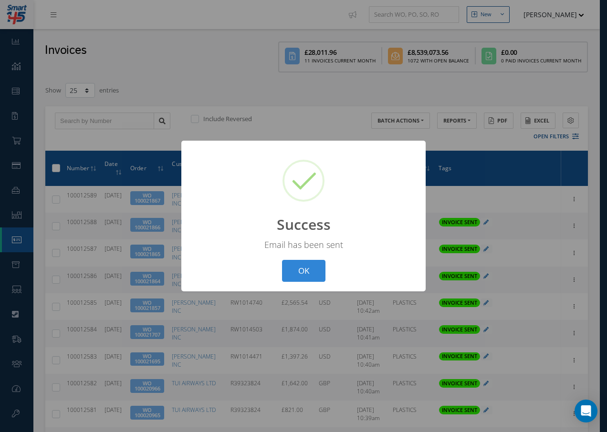
drag, startPoint x: 315, startPoint y: 273, endPoint x: 319, endPoint y: 278, distance: 6.4
click at [314, 274] on button "OK" at bounding box center [303, 271] width 43 height 22
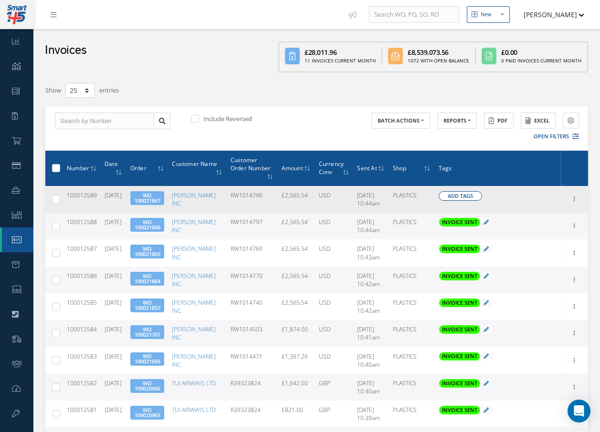
click at [467, 198] on span "Add Tags" at bounding box center [459, 196] width 25 height 8
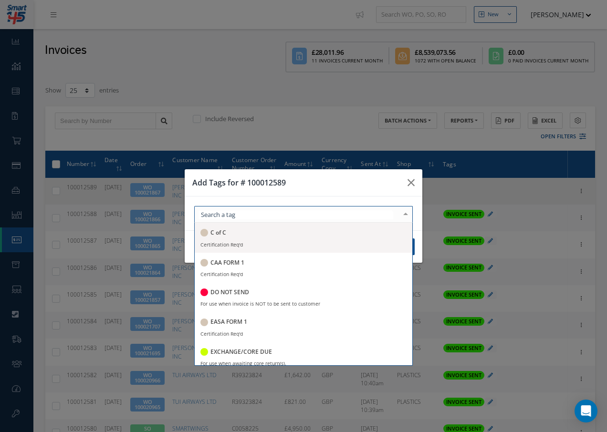
click at [309, 214] on div at bounding box center [303, 214] width 218 height 17
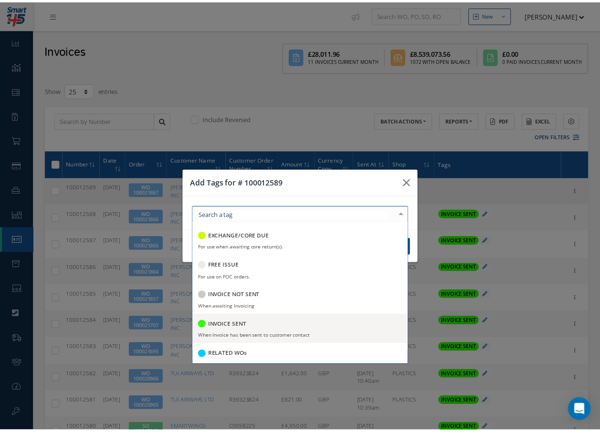
scroll to position [143, 0]
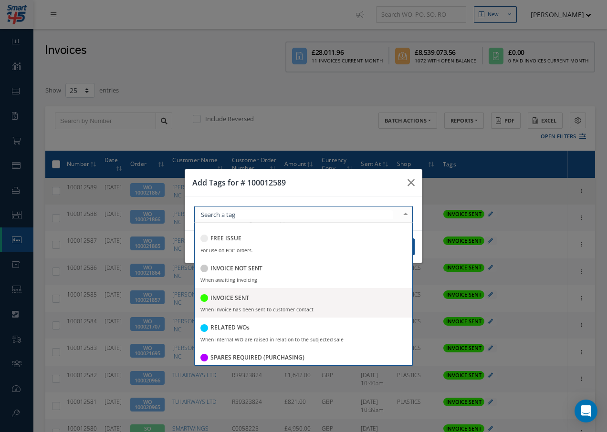
click at [251, 300] on div "INVOICE SENT" at bounding box center [303, 298] width 206 height 13
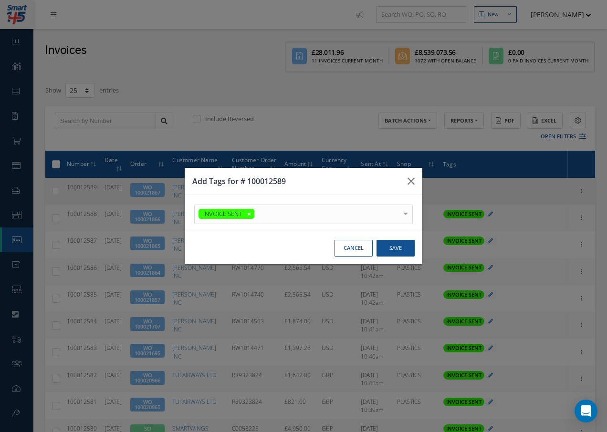
click at [405, 208] on div at bounding box center [405, 213] width 13 height 16
click at [393, 248] on button "Save" at bounding box center [395, 248] width 38 height 17
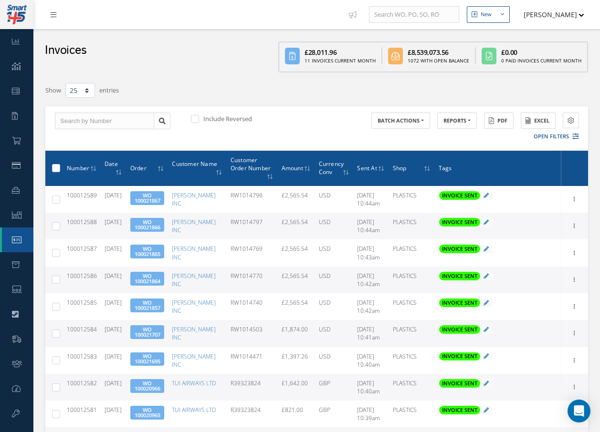
click at [53, 17] on icon at bounding box center [54, 14] width 6 height 7
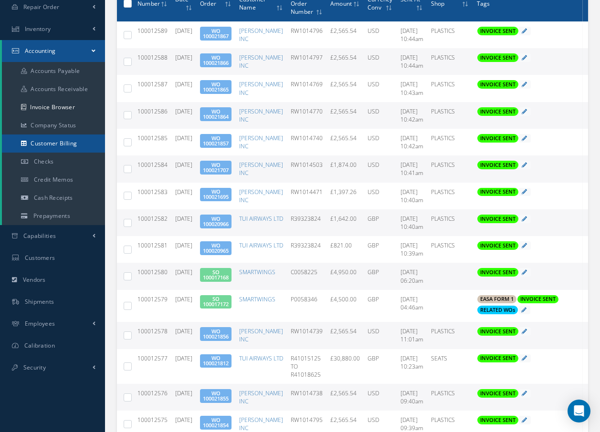
scroll to position [191, 0]
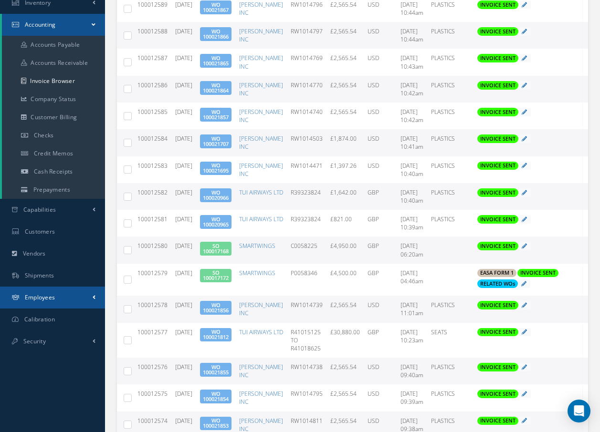
click at [52, 297] on span "Employees" at bounding box center [40, 297] width 31 height 8
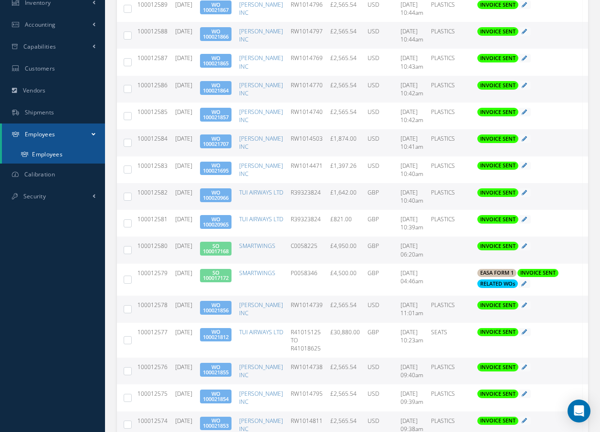
click at [59, 153] on link "Employees" at bounding box center [53, 154] width 103 height 18
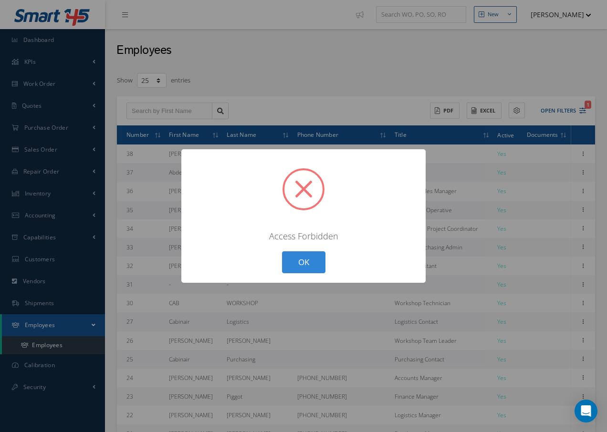
select select "25"
click at [291, 270] on button "OK" at bounding box center [303, 262] width 43 height 22
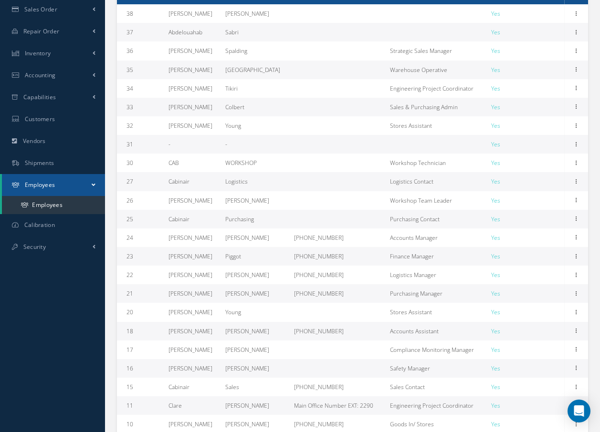
scroll to position [157, 0]
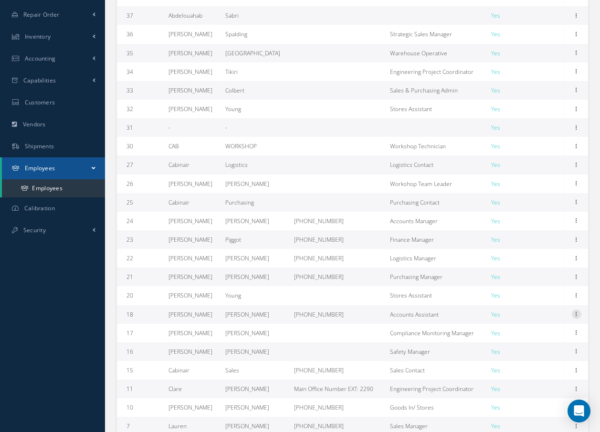
click at [575, 314] on icon at bounding box center [576, 314] width 10 height 8
click at [523, 332] on link "Documents" at bounding box center [532, 333] width 75 height 12
